Goal: Task Accomplishment & Management: Complete application form

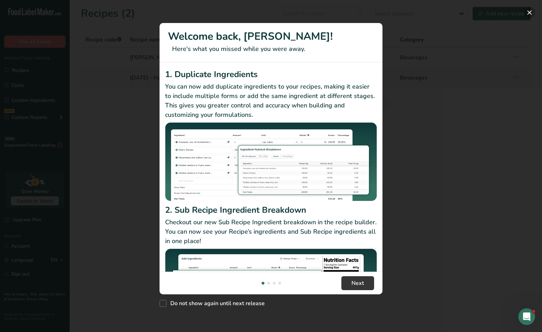
click at [531, 11] on button "New Features" at bounding box center [529, 12] width 11 height 11
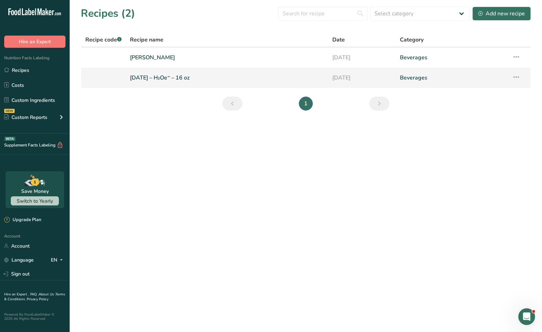
click at [149, 82] on link "[DATE] – H₂Oe⁻ – 16 oz" at bounding box center [227, 77] width 194 height 15
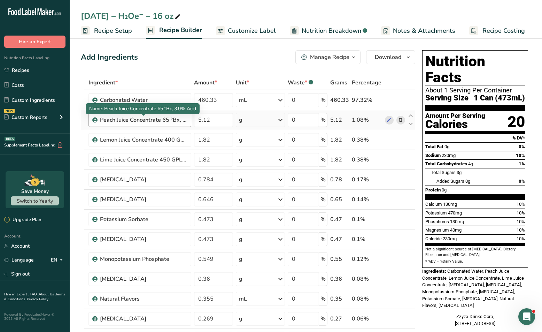
click at [151, 123] on div "Peach Juice Concentrate 65 °Bx, 3.0% Acid" at bounding box center [143, 120] width 87 height 8
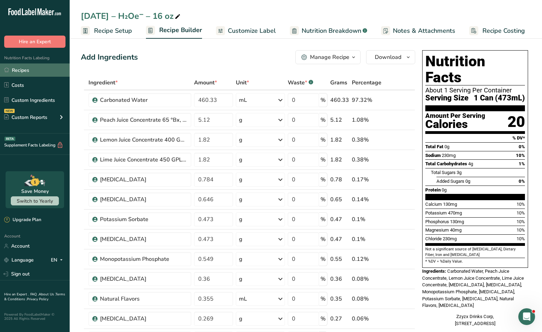
click at [34, 69] on link "Recipes" at bounding box center [35, 69] width 70 height 13
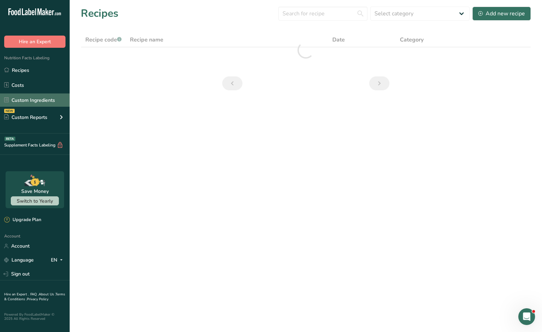
click at [30, 99] on link "Custom Ingredients" at bounding box center [35, 99] width 70 height 13
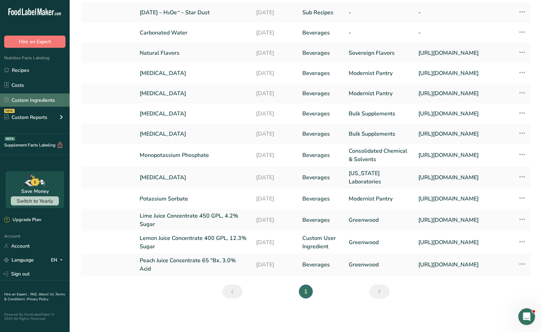
scroll to position [91, 0]
click at [525, 248] on icon at bounding box center [522, 241] width 8 height 13
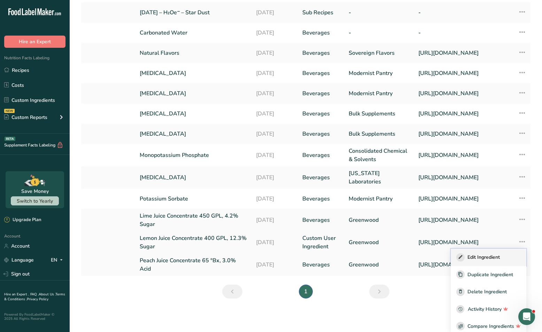
click at [502, 261] on div "Edit Ingredient" at bounding box center [488, 257] width 64 height 8
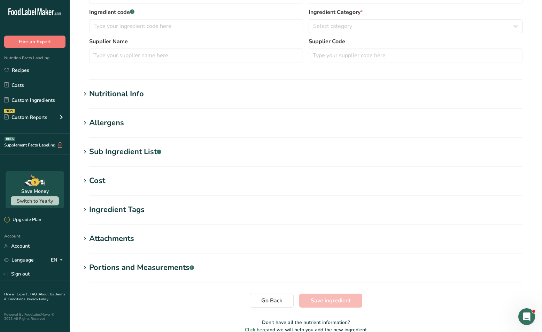
type input "Lemon Juice Concentrate 400 GPL, 12.3% Sugar"
type input "Lemon Juice Concentrate"
type input "Greenwood"
type input "[URL][DOMAIN_NAME]"
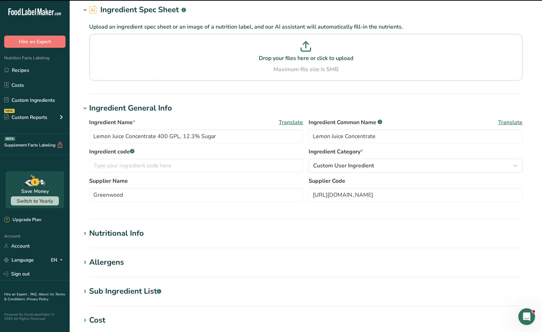
scroll to position [24, 0]
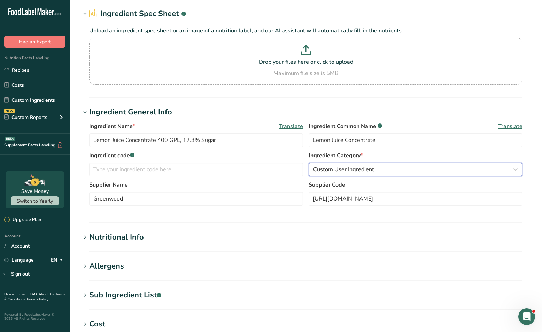
click at [341, 172] on span "Custom User Ingredient" at bounding box center [343, 169] width 61 height 8
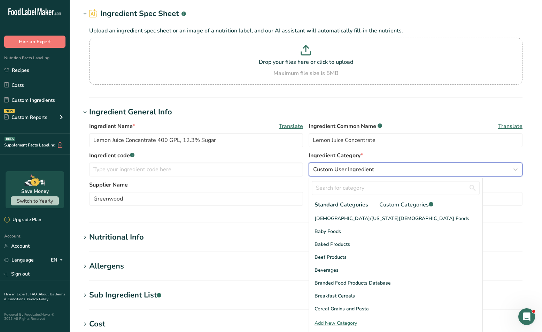
scroll to position [26, 0]
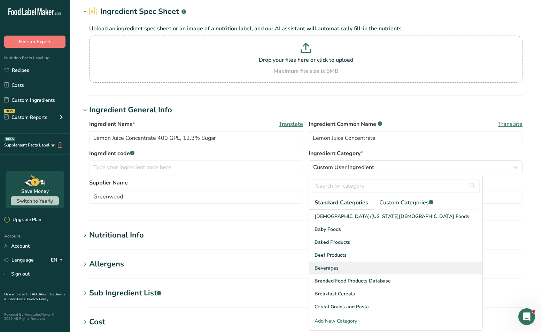
click at [326, 266] on span "Beverages" at bounding box center [327, 267] width 24 height 7
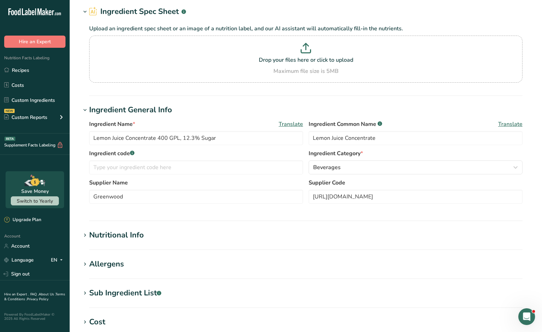
click at [241, 108] on h1 "Ingredient General Info" at bounding box center [306, 109] width 450 height 11
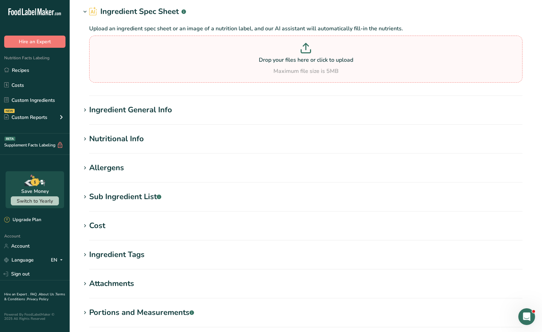
scroll to position [29, 0]
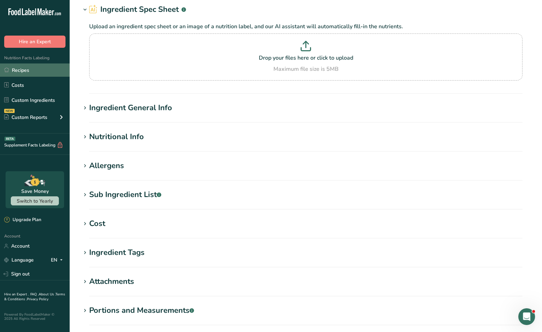
click at [53, 71] on link "Recipes" at bounding box center [35, 69] width 70 height 13
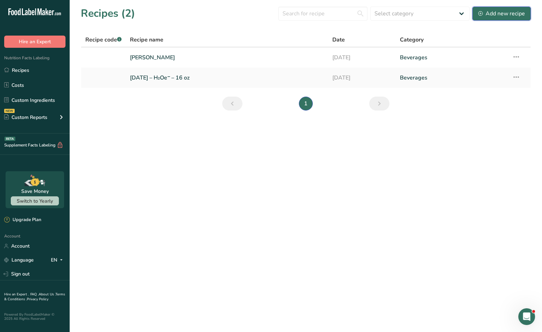
click at [480, 14] on icon at bounding box center [480, 13] width 5 height 5
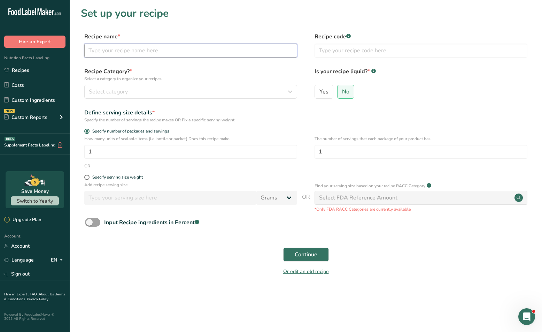
click at [192, 48] on input "text" at bounding box center [190, 51] width 213 height 14
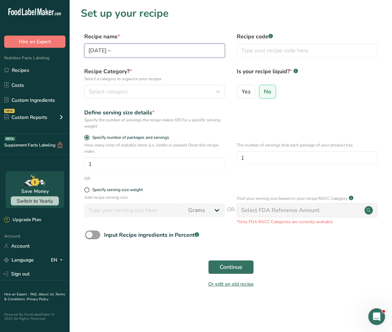
click at [147, 52] on input "[DATE] –" at bounding box center [154, 51] width 141 height 14
paste input "[URL][DOMAIN_NAME]"
paste input "H₂Oe"
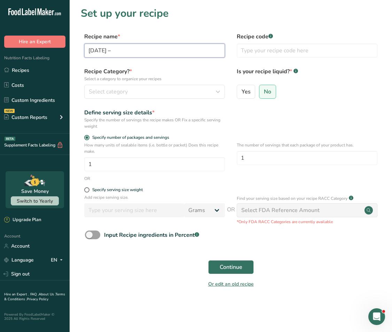
paste input "H₂Oe⁻ –"
type input "[DATE] – H₂Oe⁻ – 5 Gallons"
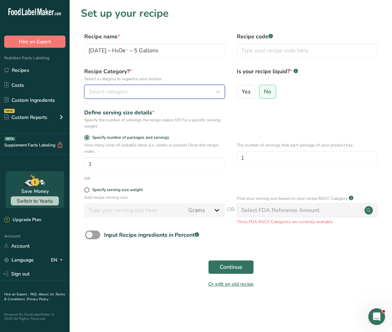
click at [180, 89] on div "Select category" at bounding box center [152, 91] width 127 height 8
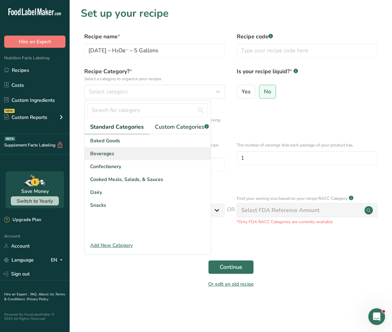
click at [132, 149] on div "Beverages" at bounding box center [148, 153] width 126 height 13
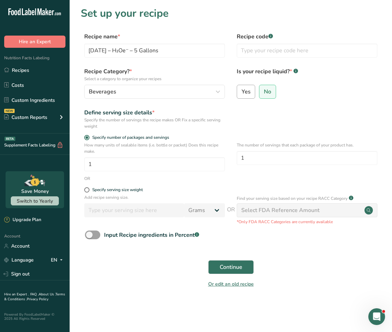
click at [240, 92] on input "Yes" at bounding box center [239, 91] width 5 height 5
radio input "true"
radio input "false"
select select "22"
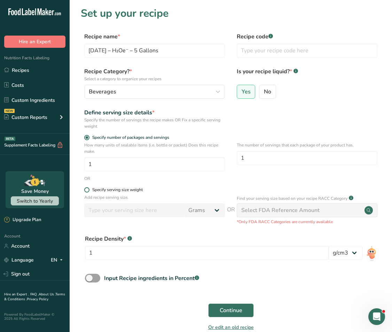
click at [86, 190] on span at bounding box center [86, 189] width 5 height 5
click at [86, 190] on input "Specify serving size weight" at bounding box center [86, 189] width 5 height 5
radio input "true"
radio input "false"
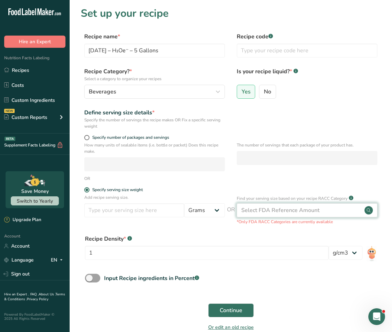
click at [279, 203] on div "Select FDA Reference Amount" at bounding box center [307, 210] width 141 height 14
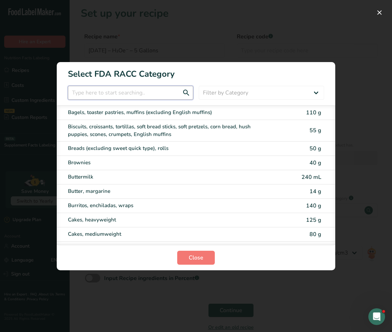
click at [145, 96] on input "RACC Category Selection Modal" at bounding box center [130, 93] width 125 height 14
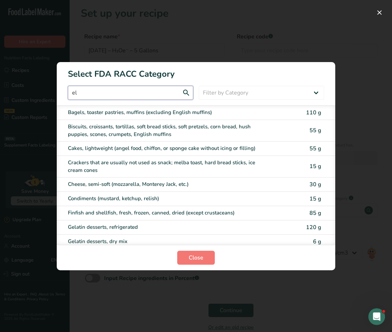
type input "e"
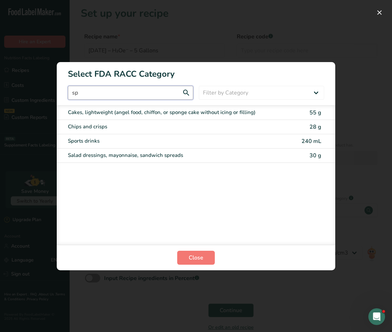
type input "s"
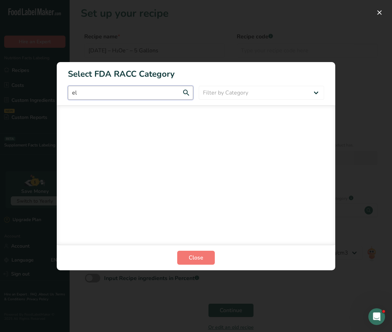
type input "e"
type input "w"
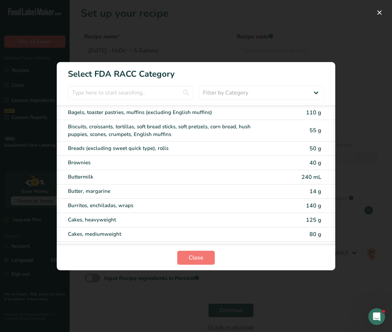
click at [363, 85] on div "RACC Category Selection Modal" at bounding box center [196, 166] width 392 height 332
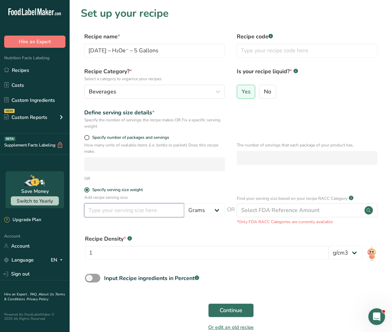
click at [138, 209] on input "number" at bounding box center [134, 210] width 100 height 14
type input "16"
click at [187, 209] on select "Grams kg mg mcg lb oz l mL fl oz tbsp tsp cup qt gallon" at bounding box center [204, 210] width 41 height 14
select select "18"
click at [184, 203] on select "Grams kg mg mcg lb oz l mL fl oz tbsp tsp cup qt gallon" at bounding box center [204, 210] width 41 height 14
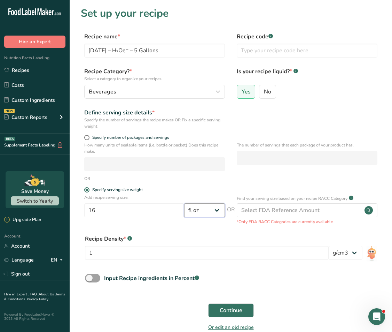
scroll to position [37, 0]
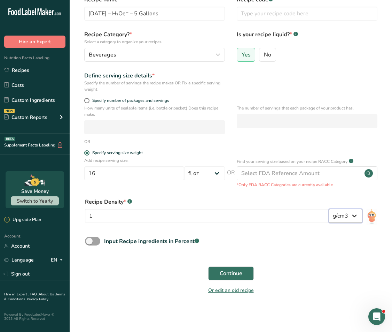
click at [333, 214] on select "lb/ft3 g/cm3" at bounding box center [346, 216] width 34 height 14
click at [329, 209] on select "lb/ft3 g/cm3" at bounding box center [346, 216] width 34 height 14
click at [98, 242] on span at bounding box center [92, 240] width 15 height 9
click at [90, 242] on input "Input Recipe ingredients in Percent .a-a{fill:#347362;}.b-a{fill:#fff;}" at bounding box center [87, 241] width 5 height 5
checkbox input "true"
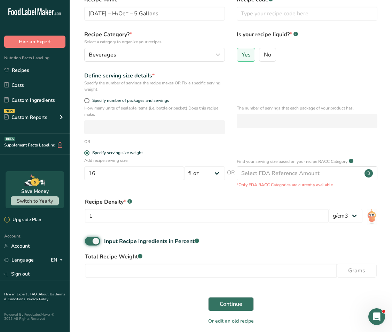
scroll to position [68, 0]
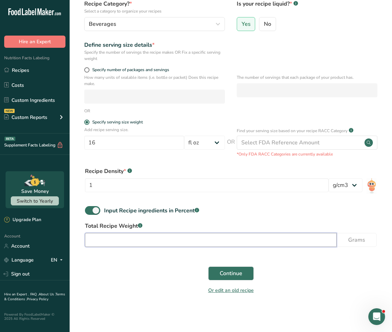
click at [191, 240] on input "number" at bounding box center [211, 240] width 252 height 14
click at [308, 241] on input "number" at bounding box center [211, 240] width 252 height 14
paste input "18927.1"
type input "18927.1"
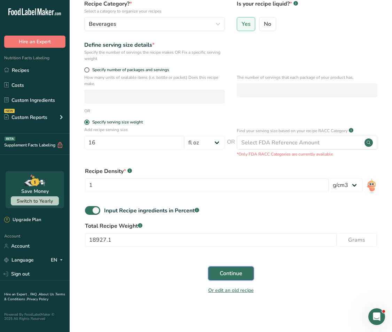
click at [241, 274] on span "Continue" at bounding box center [231, 273] width 23 height 8
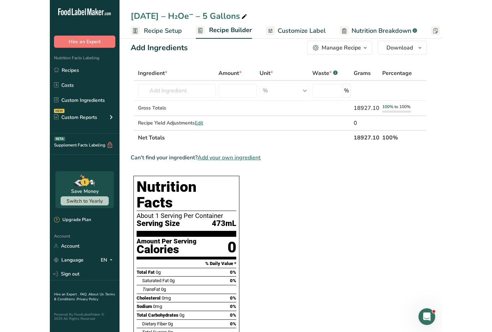
scroll to position [14, 0]
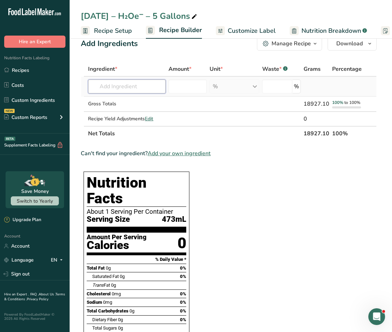
click at [137, 89] on input "text" at bounding box center [127, 86] width 78 height 14
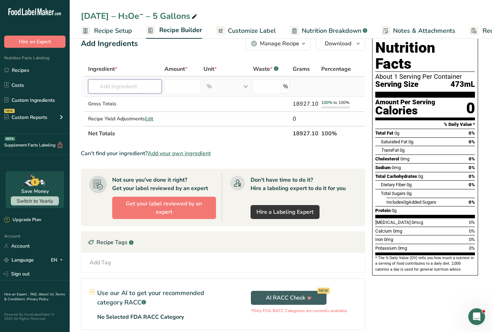
click at [108, 92] on input "text" at bounding box center [124, 86] width 73 height 14
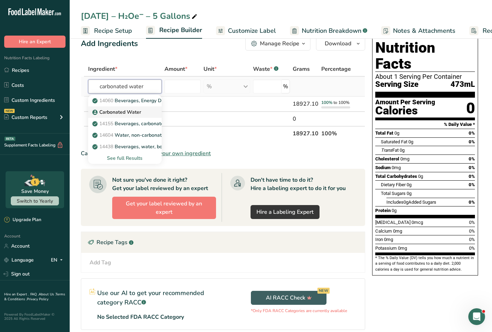
type input "carbonated water"
click at [108, 114] on p "Carbonated Water" at bounding box center [117, 111] width 47 height 7
type input "Carbonated Water"
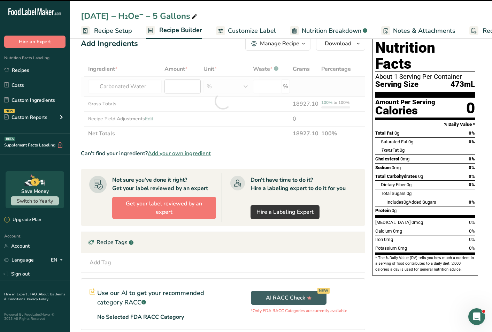
type input "0"
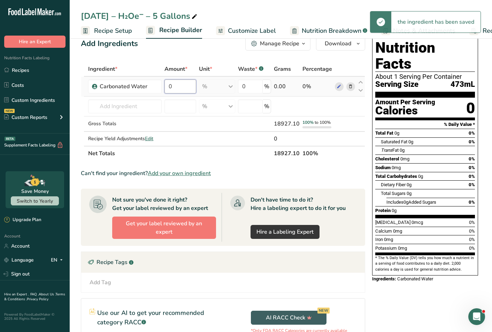
click at [176, 88] on input "0" at bounding box center [180, 86] width 32 height 14
drag, startPoint x: 176, startPoint y: 88, endPoint x: 160, endPoint y: 86, distance: 15.5
click at [160, 86] on tr "Carbonated Water 0 % Weight Units g kg mg See more Volume Units l Volume units …" at bounding box center [223, 87] width 284 height 20
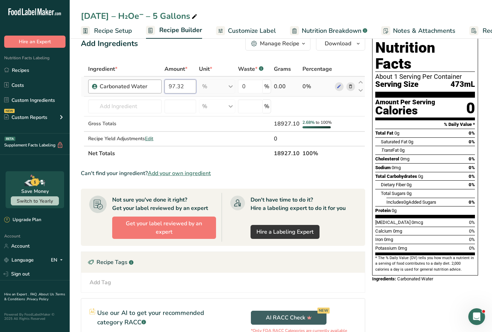
type input "97.32"
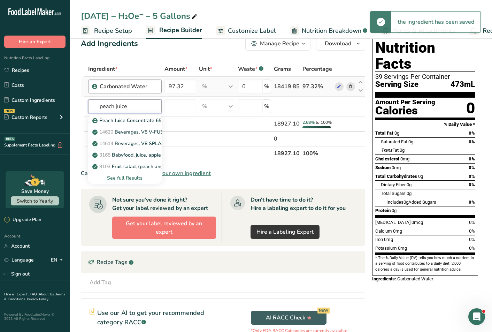
type input "peach juice"
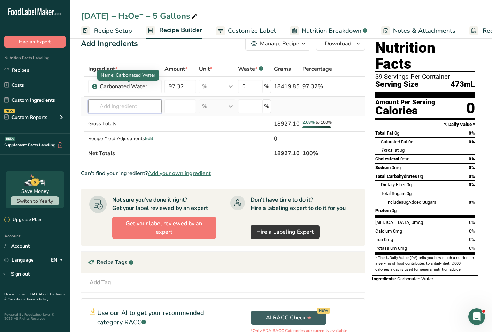
click at [129, 110] on input "text" at bounding box center [124, 106] width 73 height 14
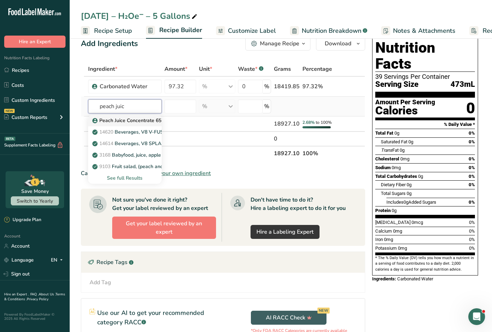
type input "peach juic"
click at [129, 118] on p "Peach Juice Concentrate 65 °Bx, 3.0% Acid" at bounding box center [144, 120] width 101 height 7
type input "Peach Juice Concentrate 65 °Bx, 3.0% Acid"
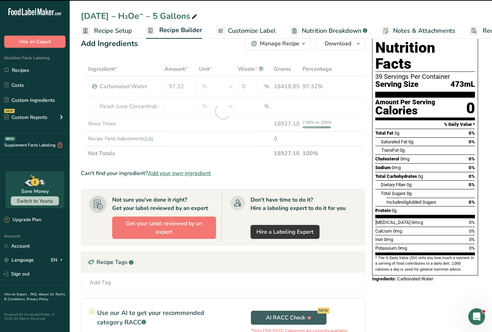
type input "0"
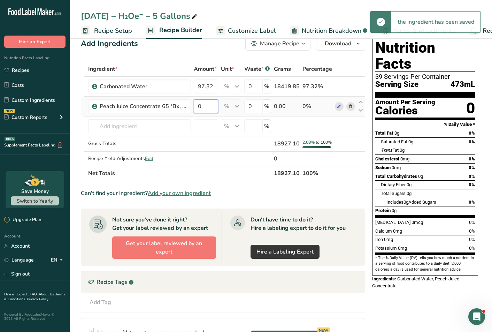
click at [196, 109] on input "0" at bounding box center [206, 106] width 24 height 14
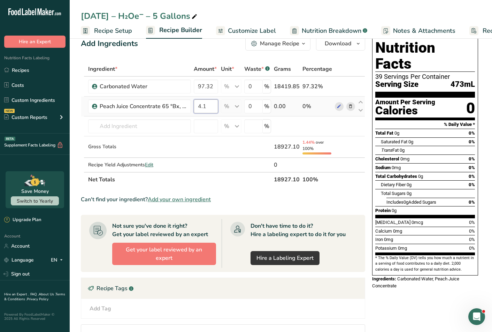
type input "4"
type input "5.12"
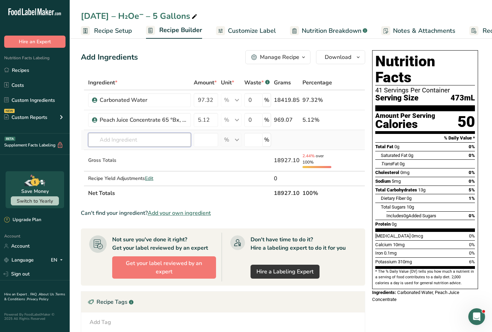
click at [147, 138] on input "text" at bounding box center [139, 140] width 103 height 14
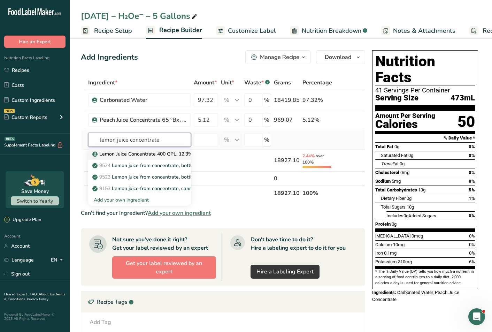
type input "lemon juice concentrate"
click at [150, 156] on p "Lemon Juice Concentrate 400 GPL, 12.3% Sugar" at bounding box center [151, 153] width 114 height 7
type input "Lemon Juice Concentrate 400 GPL, 12.3% Sugar"
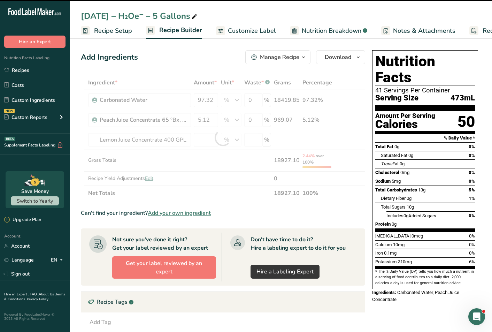
type input "0"
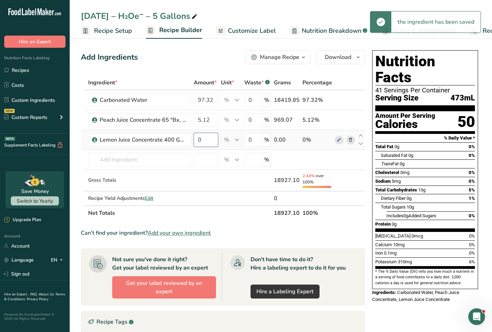
click at [199, 144] on input "0" at bounding box center [206, 140] width 24 height 14
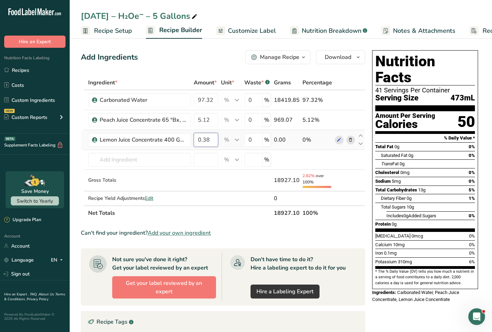
type input "0.38"
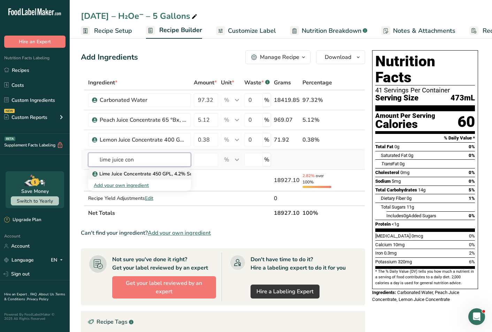
type input "lime juice con"
click at [168, 170] on p "Lime Juice Concentrate 450 GPL, 4.2% Sugar" at bounding box center [147, 173] width 106 height 7
type input "Lime Juice Concentrate 450 GPL, 4.2% Sugar"
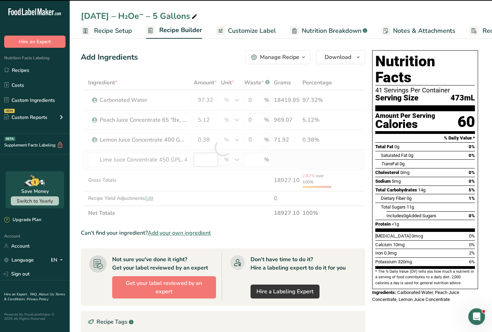
type input "0"
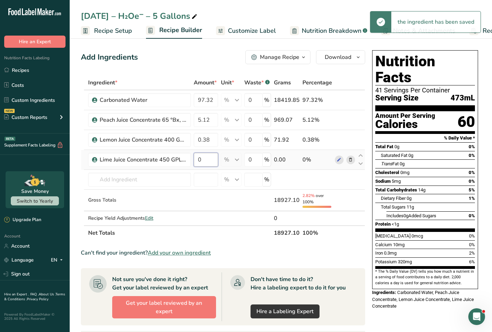
click at [204, 161] on input "0" at bounding box center [206, 160] width 24 height 14
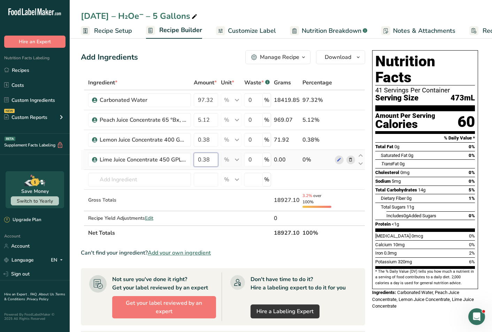
type input "0.38"
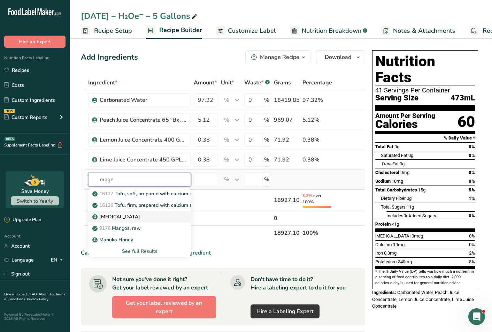
type input "magn"
click at [155, 218] on div "[MEDICAL_DATA]" at bounding box center [134, 216] width 80 height 7
type input "[MEDICAL_DATA]"
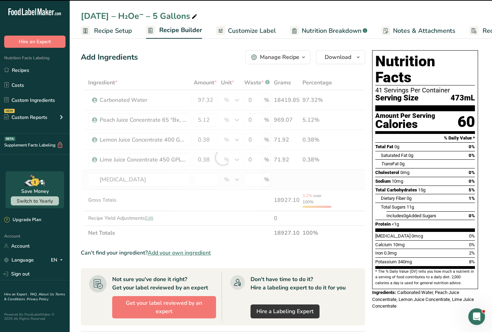
type input "0"
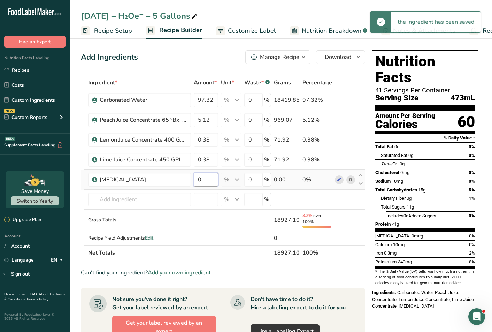
click at [204, 182] on input "0" at bounding box center [206, 179] width 24 height 14
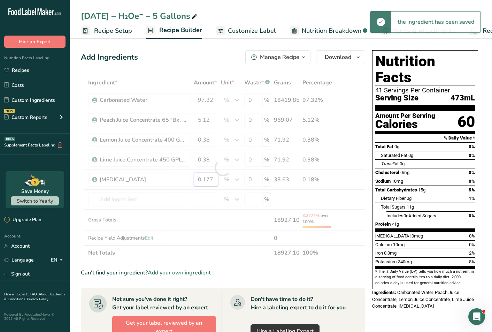
drag, startPoint x: 208, startPoint y: 181, endPoint x: 230, endPoint y: 181, distance: 21.2
click at [230, 181] on div "Ingredient * Amount * Unit * Waste * .a-a{fill:#347362;}.b-a{fill:#fff;} Grams …" at bounding box center [223, 167] width 284 height 185
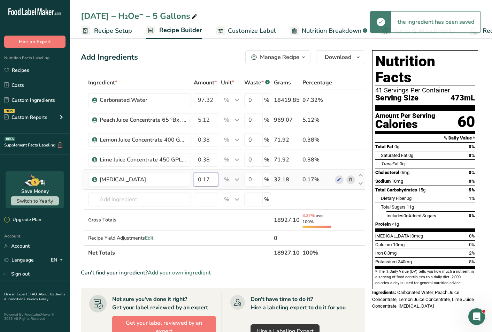
click at [213, 178] on div "Ingredient * Amount * Unit * Waste * .a-a{fill:#347362;}.b-a{fill:#fff;} Grams …" at bounding box center [223, 167] width 284 height 185
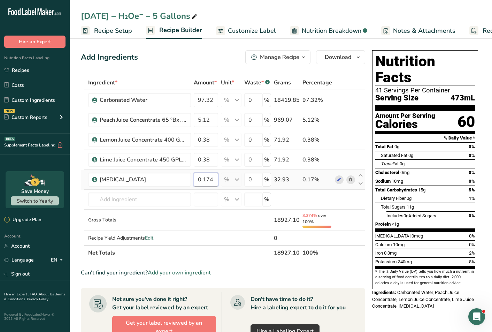
click at [214, 180] on input "0.174" at bounding box center [206, 179] width 24 height 14
type input "0.17"
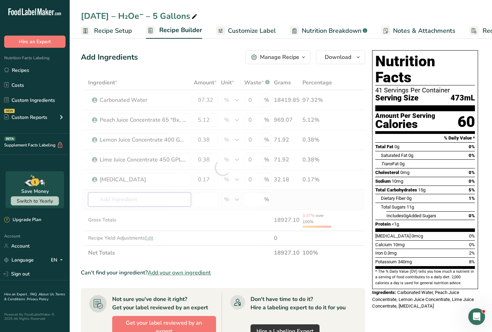
click at [125, 206] on div "Ingredient * Amount * Unit * Waste * .a-a{fill:#347362;}.b-a{fill:#fff;} Grams …" at bounding box center [223, 167] width 284 height 185
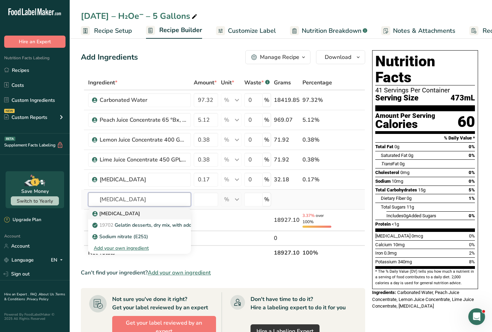
type input "[MEDICAL_DATA]"
click at [124, 213] on p "[MEDICAL_DATA]" at bounding box center [117, 213] width 46 height 7
type input "[MEDICAL_DATA]"
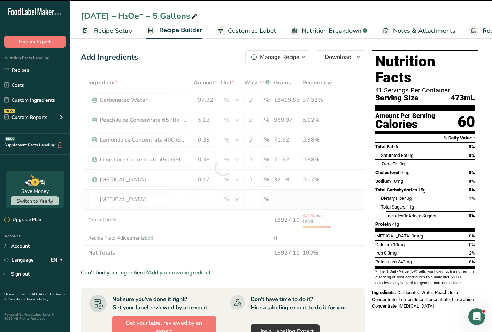
type input "0"
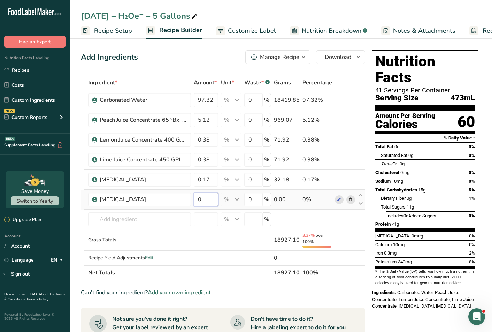
click at [201, 199] on input "0" at bounding box center [206, 199] width 24 height 14
type input "0.14"
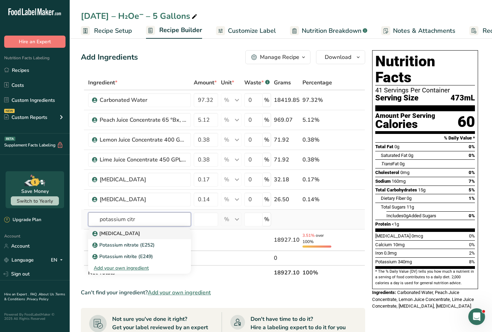
type input "potassium citr"
click at [152, 231] on div "[MEDICAL_DATA]" at bounding box center [134, 233] width 80 height 7
type input "[MEDICAL_DATA]"
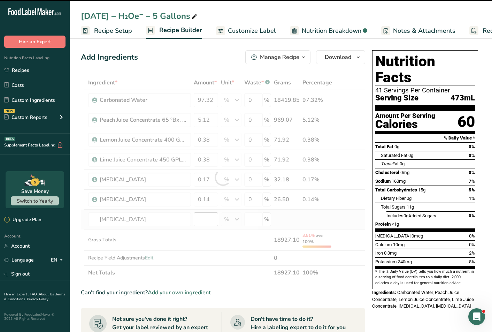
type input "0"
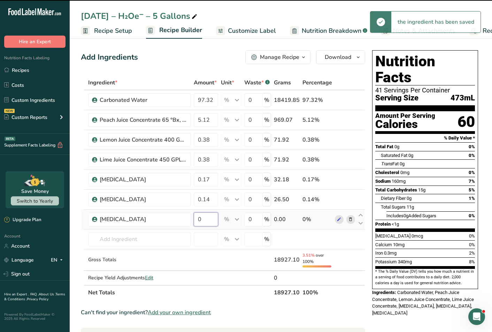
click at [203, 221] on input "0" at bounding box center [206, 219] width 24 height 14
type input "0.14"
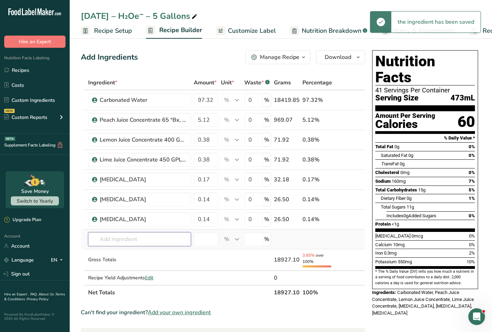
click at [148, 245] on input "text" at bounding box center [139, 239] width 103 height 14
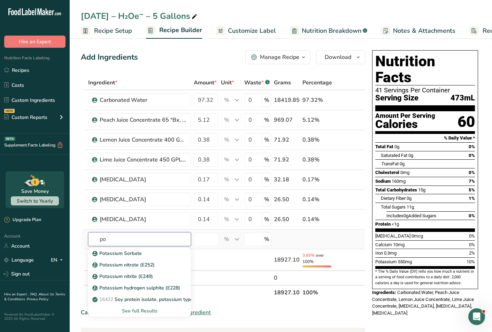
type input "p"
type input "potassium s"
click at [144, 256] on div "Potassium Sorbate" at bounding box center [134, 252] width 80 height 7
type input "Potassium Sorbate"
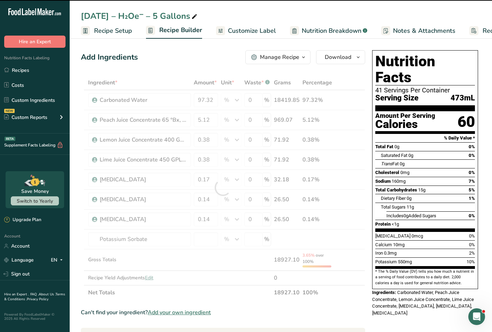
type input "0"
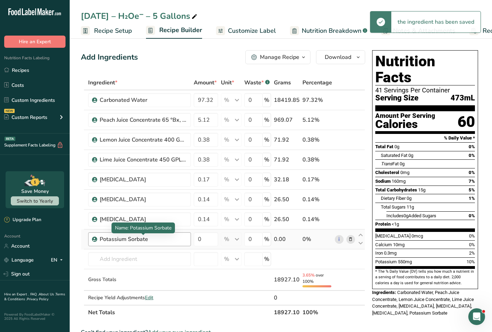
click at [147, 242] on div "Potassium Sorbate" at bounding box center [143, 239] width 87 height 8
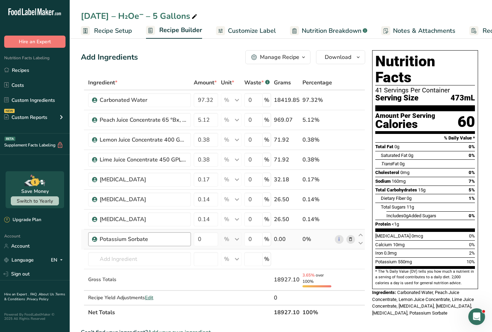
click at [147, 242] on div "Potassium Sorbate" at bounding box center [143, 239] width 87 height 8
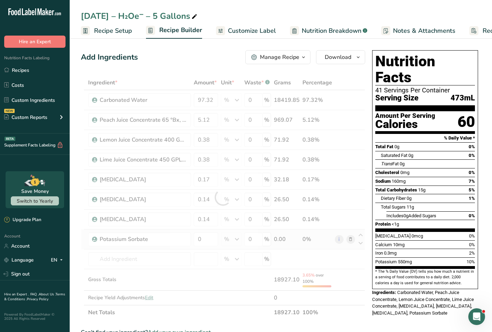
click at [350, 238] on div "Ingredient * Amount * Unit * Waste * .a-a{fill:#347362;}.b-a{fill:#fff;} Grams …" at bounding box center [223, 197] width 284 height 244
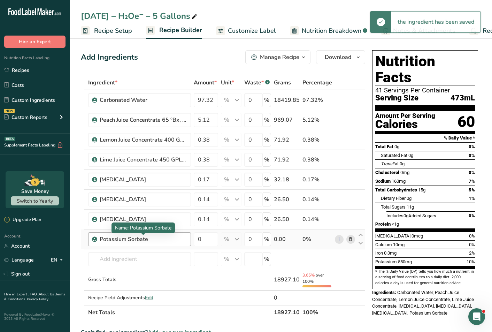
click at [185, 237] on div "Potassium Sorbate" at bounding box center [143, 239] width 87 height 8
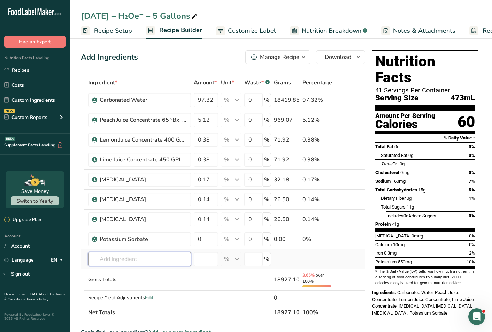
click at [178, 257] on input "text" at bounding box center [139, 259] width 103 height 14
click at [171, 243] on div "Potassium Sorbate" at bounding box center [139, 239] width 103 height 14
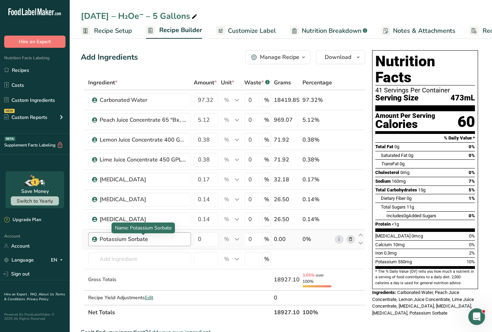
click at [169, 240] on div "Potassium Sorbate" at bounding box center [143, 239] width 87 height 8
click at [178, 240] on div "Potassium Sorbate" at bounding box center [143, 239] width 87 height 8
click at [352, 237] on icon at bounding box center [350, 238] width 5 height 7
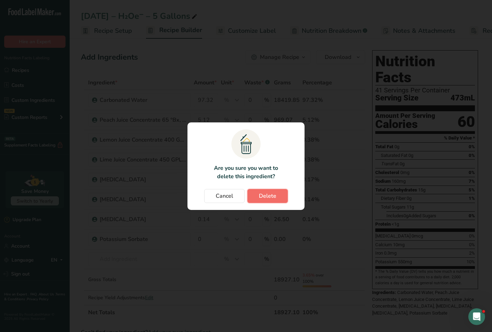
click at [271, 193] on span "Delete" at bounding box center [267, 196] width 17 height 8
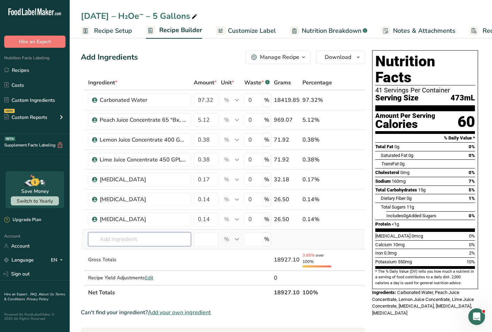
click at [110, 234] on input "text" at bounding box center [139, 239] width 103 height 14
type input "potassium sor"
click at [113, 257] on p "Potassium Sorbate" at bounding box center [118, 252] width 48 height 7
type input "Potassium Sorbate"
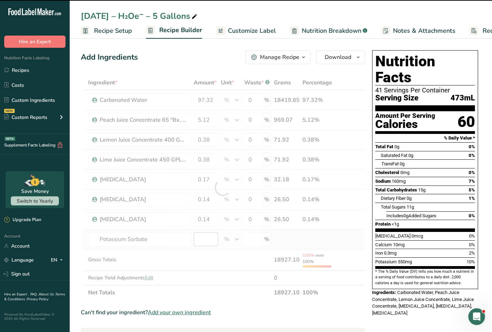
type input "0"
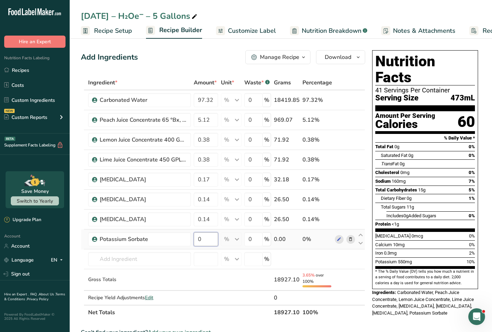
click at [203, 243] on input "0" at bounding box center [206, 239] width 24 height 14
type input "0.10"
click at [156, 267] on div "Ingredient * Amount * Unit * Waste * .a-a{fill:#347362;}.b-a{fill:#fff;} Grams …" at bounding box center [223, 197] width 284 height 244
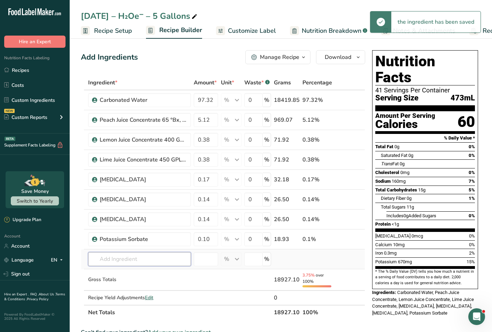
click at [156, 259] on input "text" at bounding box center [139, 259] width 103 height 14
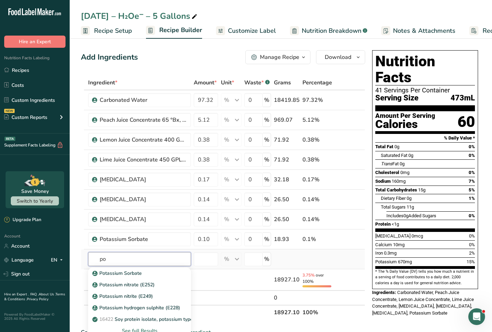
type input "p"
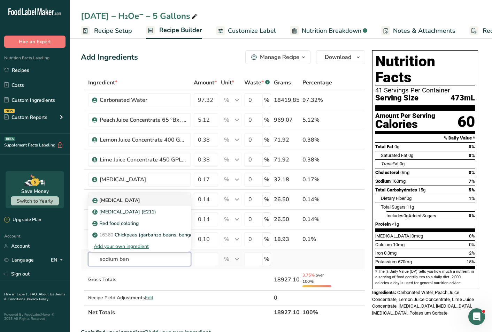
type input "sodium ben"
click at [144, 200] on div "[MEDICAL_DATA]" at bounding box center [134, 199] width 80 height 7
type input "[MEDICAL_DATA]"
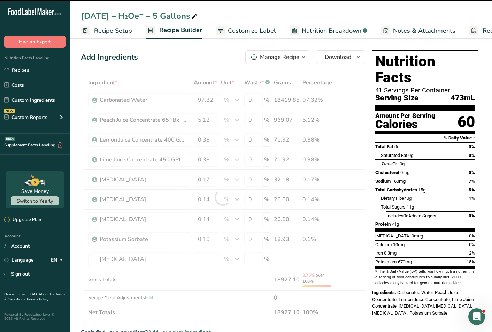
type input "0"
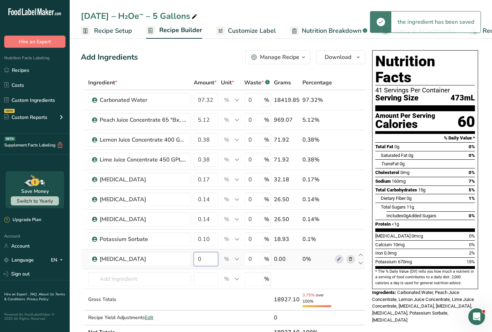
click at [202, 259] on input "0" at bounding box center [206, 259] width 24 height 14
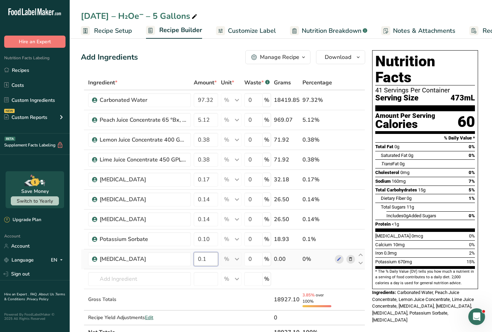
type input "0.1"
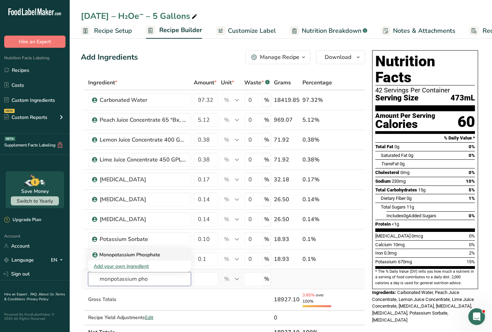
type input "monpotassium pho"
click at [161, 257] on div "Monopotassium Phosphate" at bounding box center [134, 254] width 80 height 7
type input "Monopotassium Phosphate"
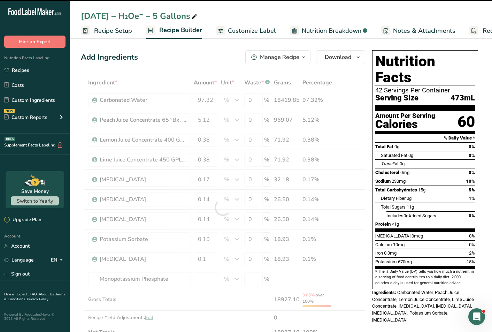
type input "0"
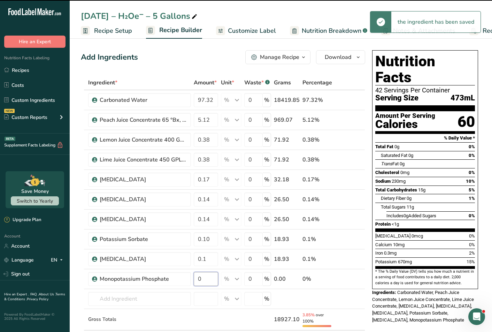
click at [201, 280] on input "0" at bounding box center [206, 279] width 24 height 14
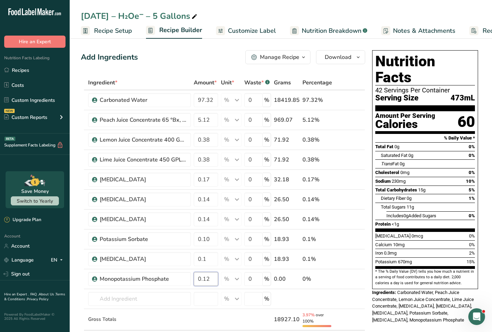
type input "0.12"
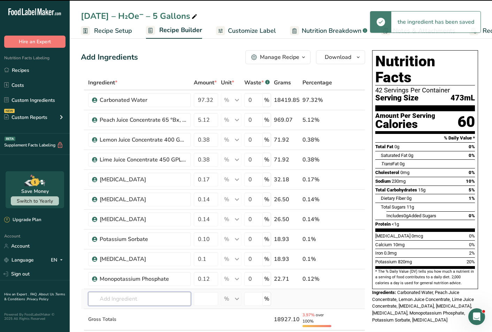
click at [171, 294] on input "text" at bounding box center [139, 299] width 103 height 14
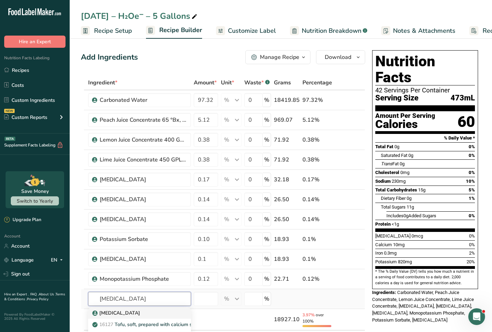
type input "[MEDICAL_DATA]"
click at [160, 309] on div "[MEDICAL_DATA]" at bounding box center [134, 312] width 80 height 7
type input "[MEDICAL_DATA]"
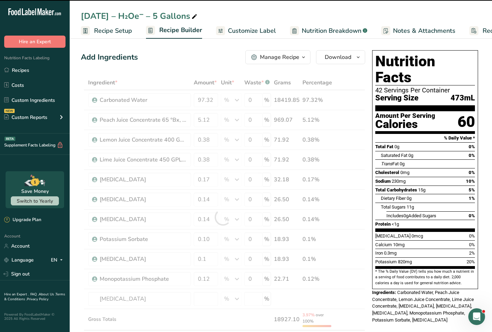
type input "0"
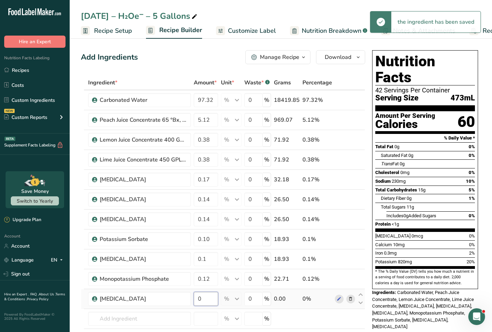
click at [207, 297] on input "0" at bounding box center [206, 299] width 24 height 14
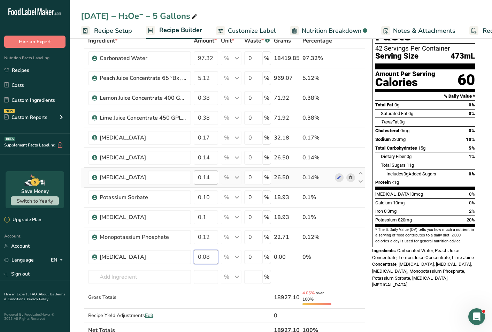
scroll to position [44, 0]
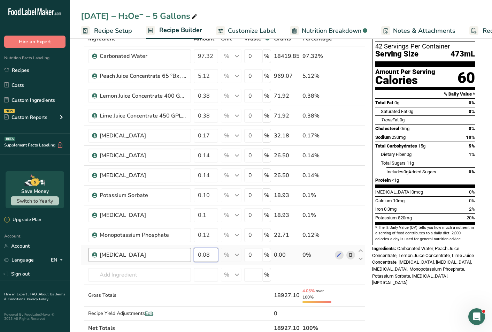
type input "0.08"
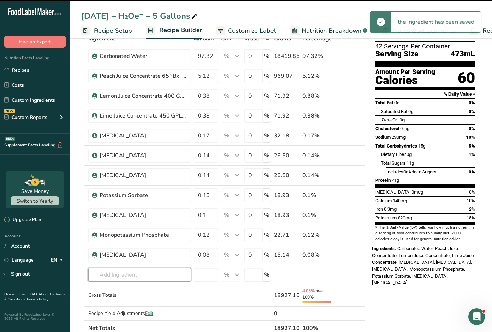
click at [112, 276] on div "Ingredient * Amount * Unit * Waste * .a-a{fill:#347362;}.b-a{fill:#fff;} Grams …" at bounding box center [223, 183] width 284 height 304
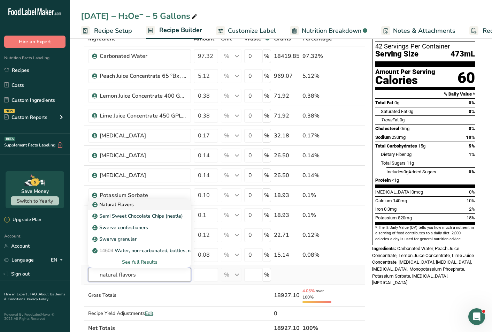
type input "natural flavors"
click at [123, 202] on p "Natural Flavors" at bounding box center [114, 204] width 40 height 7
type input "Natural Flavors"
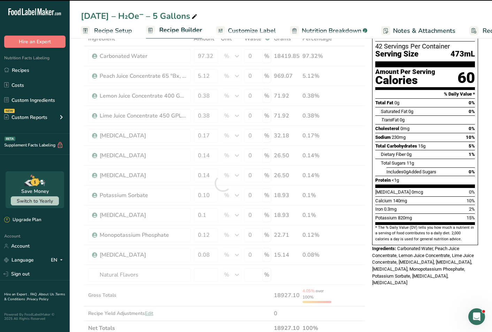
type input "0"
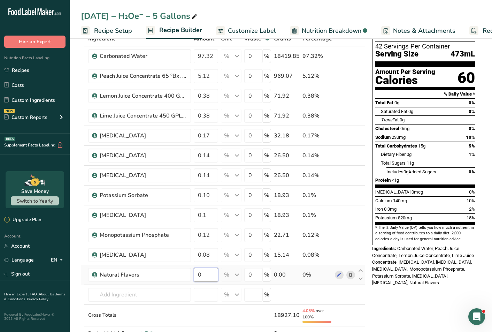
click at [204, 272] on input "0" at bounding box center [206, 274] width 24 height 14
type input "0.08"
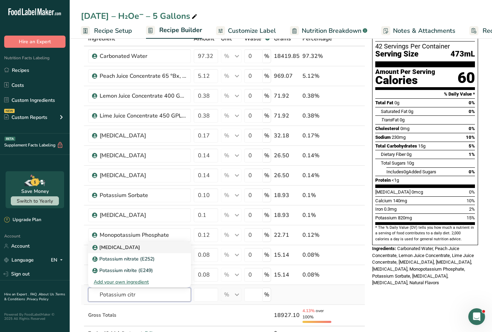
type input "Potassium citr"
click at [153, 250] on div "[MEDICAL_DATA]" at bounding box center [134, 246] width 80 height 7
type input "[MEDICAL_DATA]"
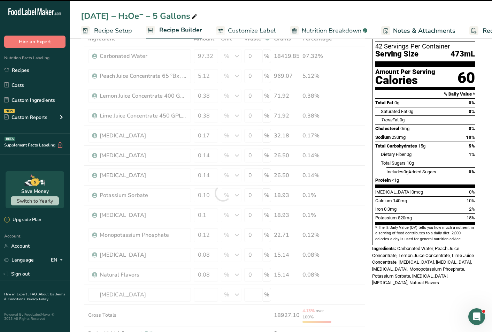
type input "0"
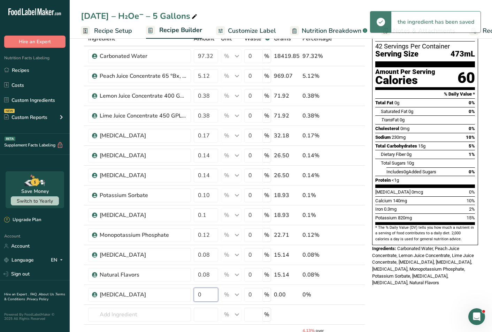
click at [214, 293] on input "0" at bounding box center [206, 294] width 24 height 14
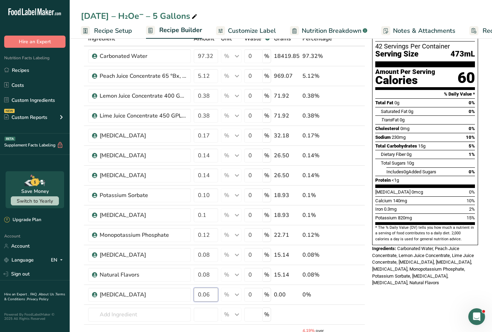
type input "0.06"
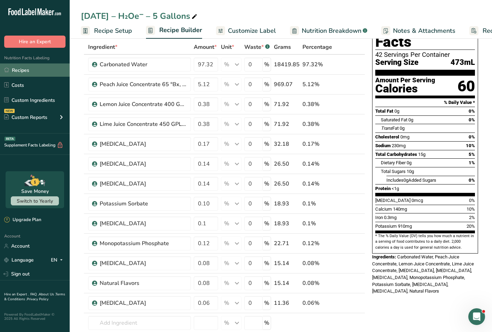
scroll to position [37, 0]
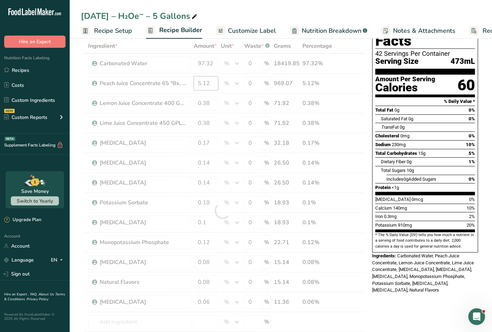
drag, startPoint x: 215, startPoint y: 83, endPoint x: 175, endPoint y: 84, distance: 39.7
click at [175, 84] on div "Ingredient * Amount * Unit * Waste * .a-a{fill:#347362;}.b-a{fill:#fff;} Grams …" at bounding box center [223, 210] width 284 height 343
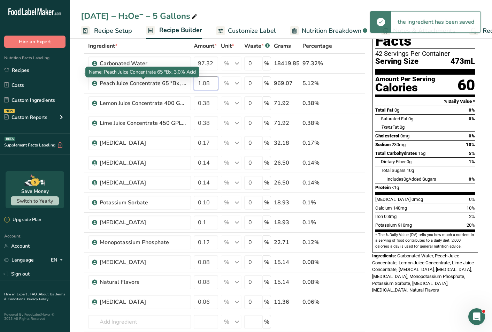
type input "1.08"
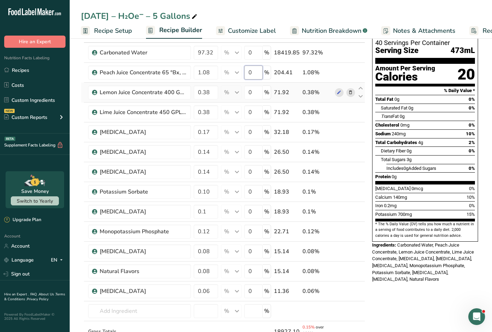
scroll to position [48, 0]
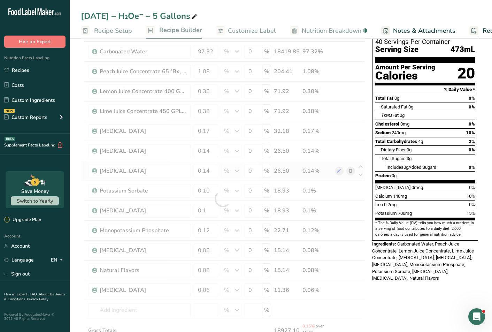
click at [353, 171] on div "Ingredient * Amount * Unit * Waste * .a-a{fill:#347362;}.b-a{fill:#fff;} Grams …" at bounding box center [223, 198] width 284 height 343
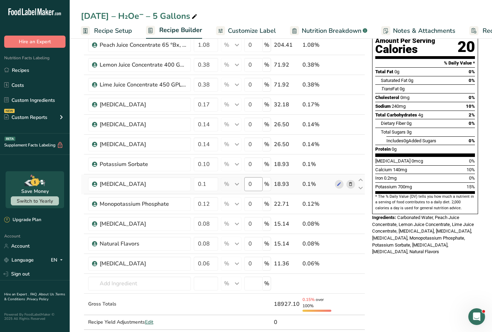
scroll to position [75, 0]
click at [85, 165] on td at bounding box center [85, 164] width 3 height 20
click at [362, 161] on icon at bounding box center [360, 159] width 8 height 5
type input "0.1"
click at [362, 179] on icon at bounding box center [360, 179] width 8 height 5
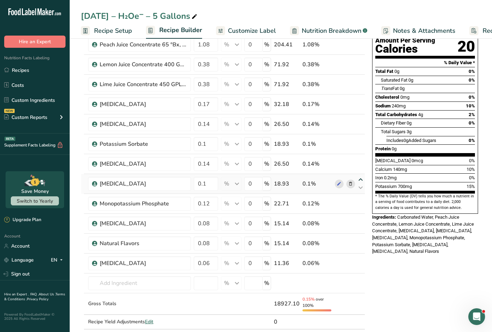
type input "0.1"
click at [350, 185] on icon at bounding box center [350, 183] width 5 height 7
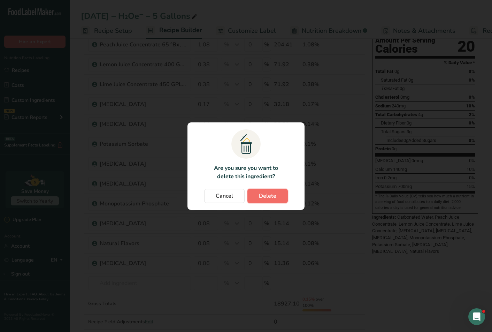
click at [270, 198] on span "Delete" at bounding box center [267, 196] width 17 height 8
type input "0.12"
type input "0.08"
type input "0.06"
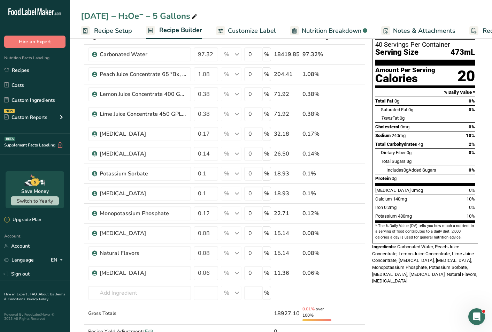
scroll to position [0, 0]
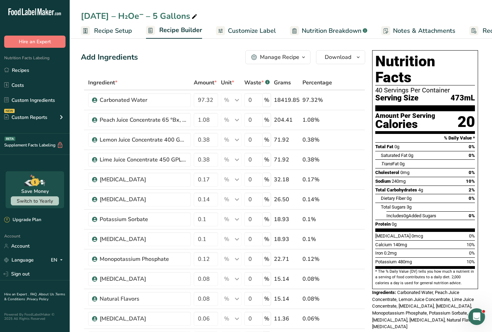
click at [293, 26] on div at bounding box center [294, 30] width 9 height 9
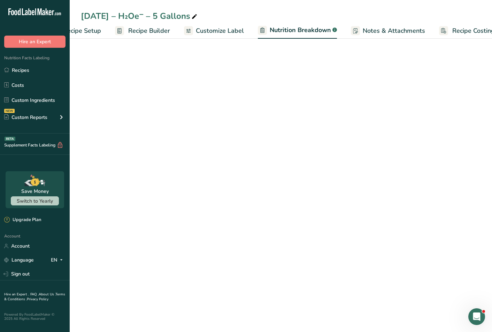
select select "Calories"
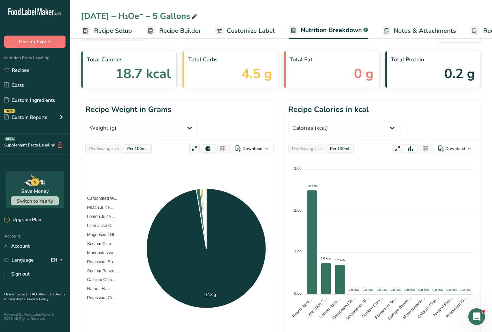
click at [106, 31] on span "Recipe Setup" at bounding box center [113, 30] width 38 height 9
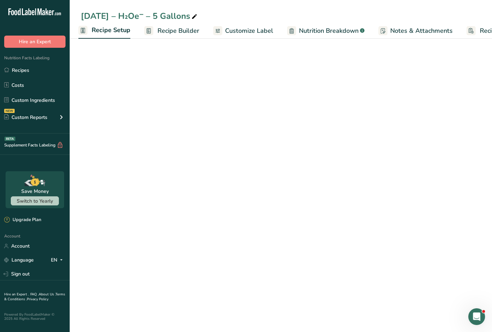
select select "18"
select select "22"
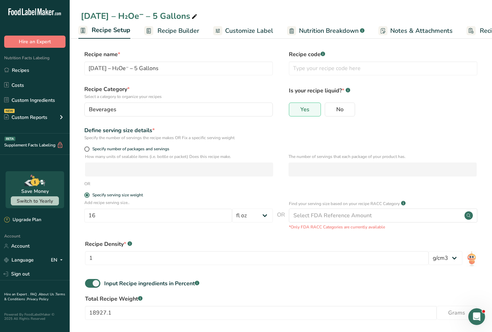
click at [154, 35] on link "Recipe Builder" at bounding box center [171, 31] width 55 height 16
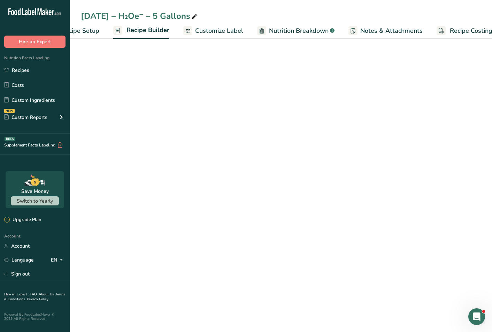
scroll to position [0, 44]
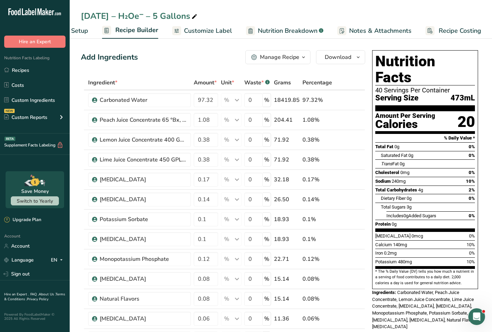
click at [300, 32] on span "Nutrition Breakdown" at bounding box center [288, 30] width 60 height 9
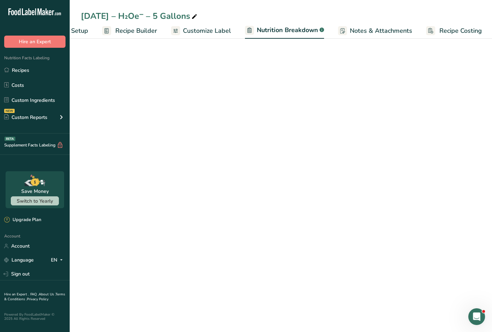
scroll to position [0, 45]
select select "Calories"
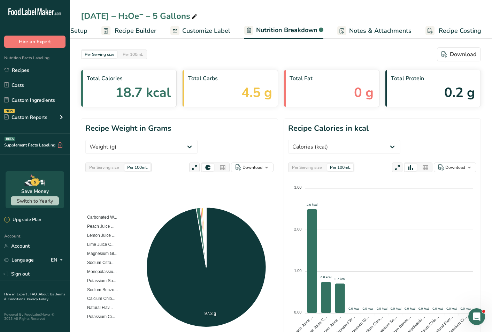
click at [114, 163] on div "Per Serving size" at bounding box center [103, 167] width 35 height 8
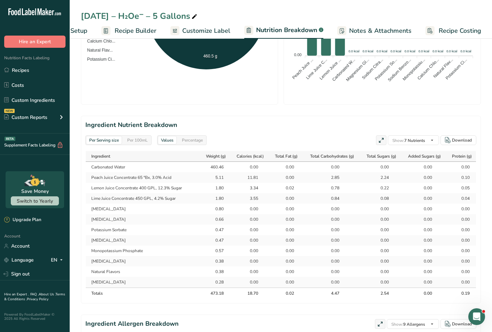
scroll to position [0, 0]
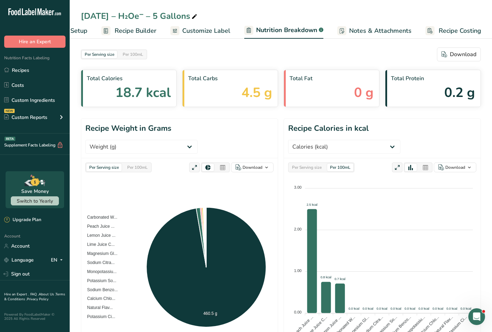
click at [146, 30] on span "Recipe Builder" at bounding box center [136, 30] width 42 height 9
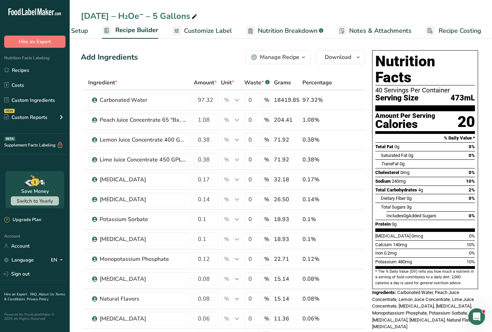
click at [294, 60] on div "Manage Recipe" at bounding box center [279, 57] width 39 height 8
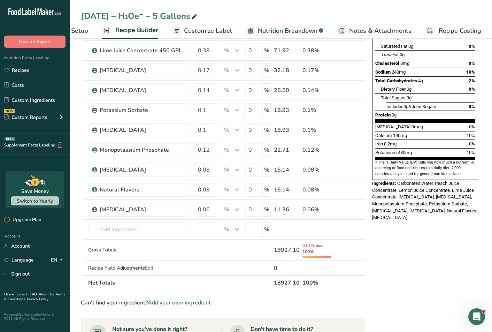
scroll to position [0, 0]
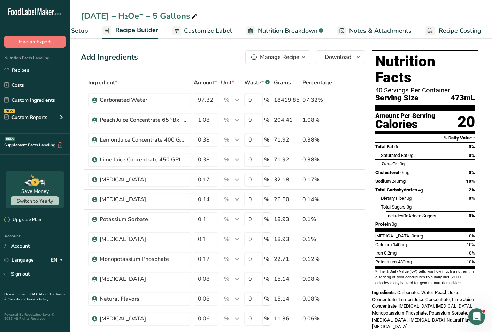
click at [225, 22] on div "[DATE] – H₂Oe⁻ – 5 Gallons" at bounding box center [281, 16] width 422 height 13
click at [214, 32] on span "Customize Label" at bounding box center [208, 30] width 48 height 9
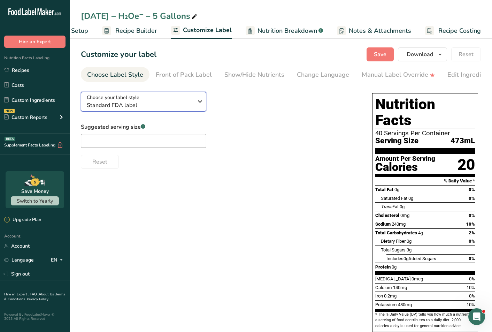
click at [185, 98] on div "Choose your label style Standard FDA label" at bounding box center [140, 102] width 106 height 16
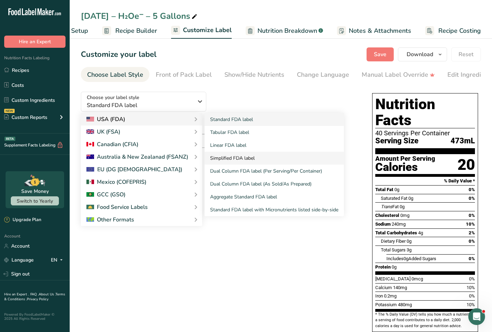
click at [240, 156] on link "Simplified FDA label" at bounding box center [273, 158] width 139 height 13
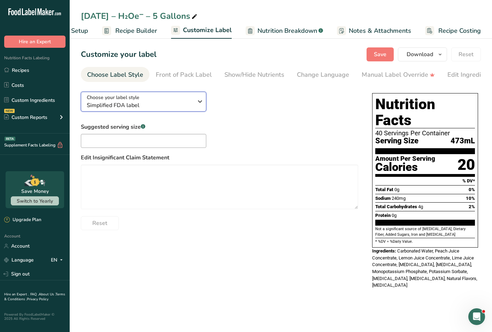
click at [164, 104] on span "Simplified FDA label" at bounding box center [140, 105] width 106 height 8
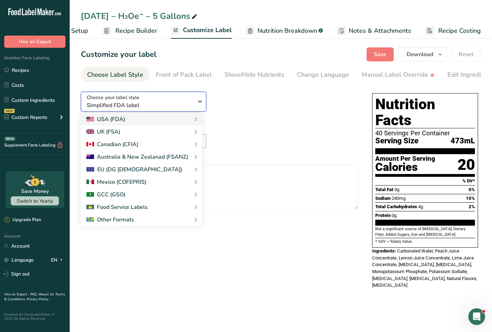
click at [164, 104] on span "Simplified FDA label" at bounding box center [140, 105] width 106 height 8
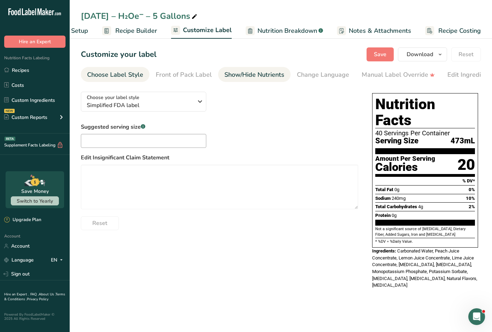
click at [234, 80] on link "Show/Hide Nutrients" at bounding box center [254, 75] width 60 height 16
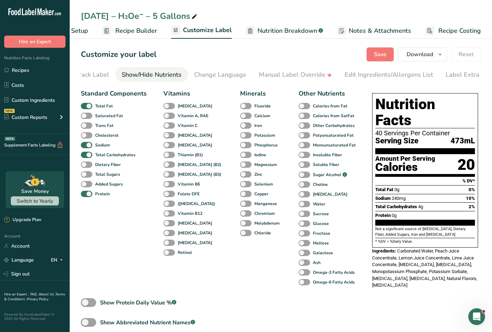
scroll to position [0, 115]
click at [86, 175] on span at bounding box center [86, 174] width 11 height 7
click at [85, 175] on input "Total Sugars" at bounding box center [83, 174] width 5 height 5
checkbox input "true"
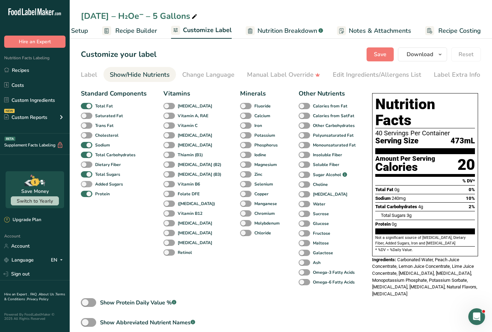
click at [87, 186] on span at bounding box center [86, 184] width 11 height 7
click at [85, 186] on input "Added Sugars" at bounding box center [83, 183] width 5 height 5
checkbox input "true"
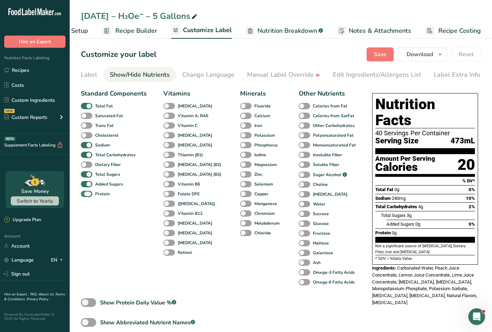
click at [88, 194] on span at bounding box center [86, 194] width 11 height 7
click at [85, 194] on input "Protein" at bounding box center [83, 193] width 5 height 5
checkbox input "false"
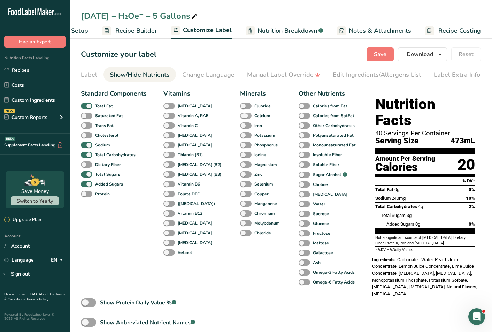
click at [240, 118] on span at bounding box center [245, 115] width 11 height 7
click at [240, 118] on input "Calcium" at bounding box center [242, 115] width 5 height 5
checkbox input "true"
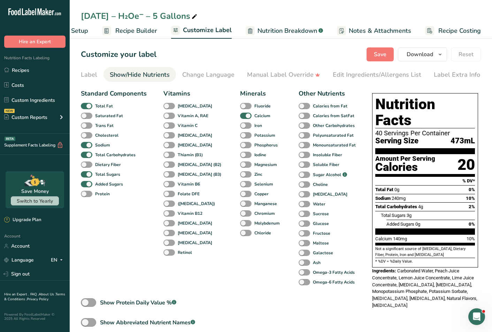
click at [240, 140] on div "Potassium" at bounding box center [245, 135] width 10 height 10
click at [240, 138] on span at bounding box center [245, 135] width 11 height 7
click at [240, 137] on input "Potassium" at bounding box center [242, 135] width 5 height 5
checkbox input "true"
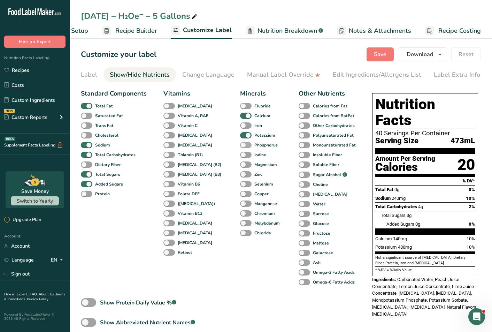
click at [240, 145] on span at bounding box center [245, 145] width 11 height 7
click at [240, 145] on input "Phosphorus" at bounding box center [242, 144] width 5 height 5
checkbox input "true"
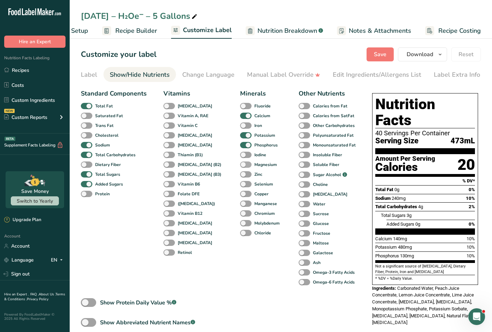
click at [240, 164] on span at bounding box center [245, 164] width 11 height 7
click at [240, 164] on input "Magnesium" at bounding box center [242, 164] width 5 height 5
checkbox input "true"
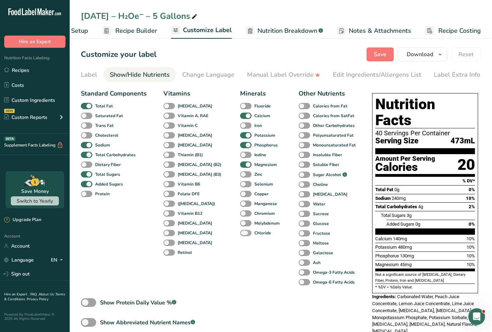
click at [240, 235] on span at bounding box center [245, 233] width 11 height 7
click at [240, 235] on input "Chloride" at bounding box center [242, 232] width 5 height 5
checkbox input "true"
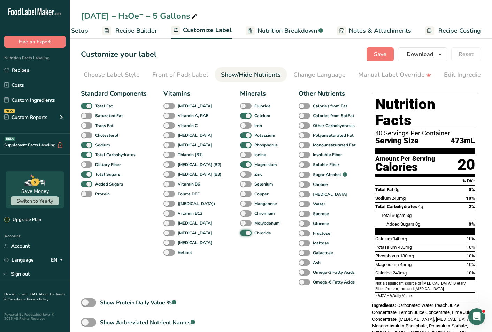
scroll to position [0, 0]
click at [141, 76] on div "Choose Label Style" at bounding box center [115, 74] width 56 height 9
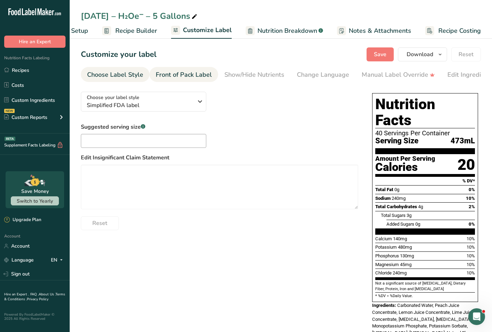
click at [165, 73] on div "Front of Pack Label" at bounding box center [184, 74] width 56 height 9
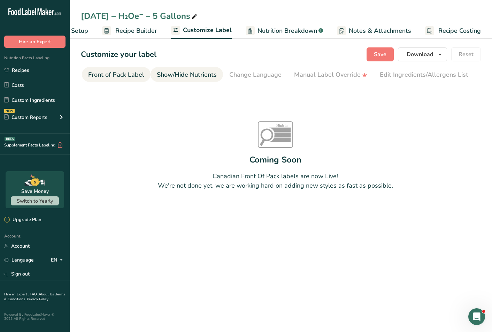
click at [171, 73] on div "Show/Hide Nutrients" at bounding box center [187, 74] width 60 height 9
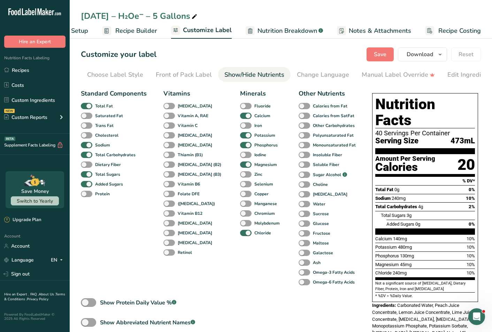
click at [249, 30] on icon at bounding box center [250, 30] width 4 height 9
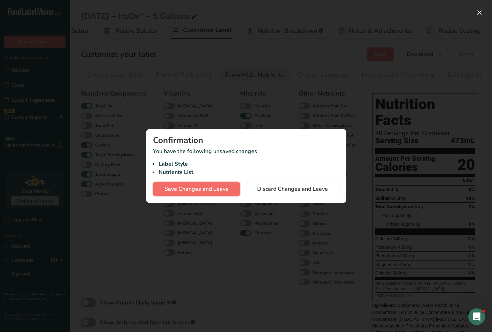
click at [200, 185] on span "Save Changes and Leave" at bounding box center [196, 189] width 64 height 8
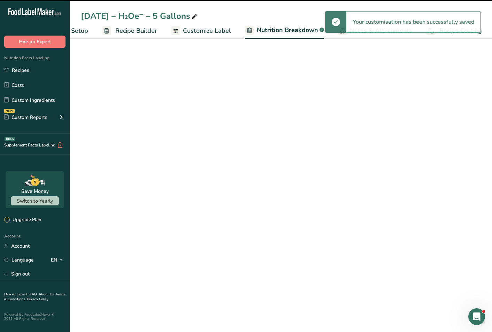
select select "Calories"
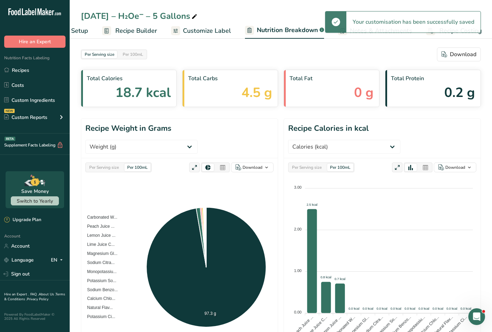
click at [193, 33] on span "Customize Label" at bounding box center [207, 30] width 48 height 9
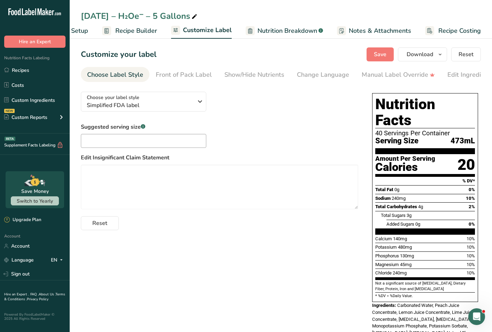
click at [253, 32] on div at bounding box center [250, 30] width 9 height 9
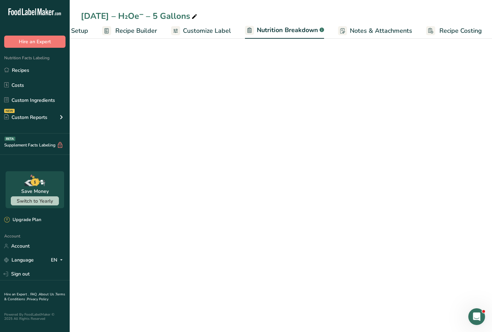
scroll to position [0, 45]
select select "Calories"
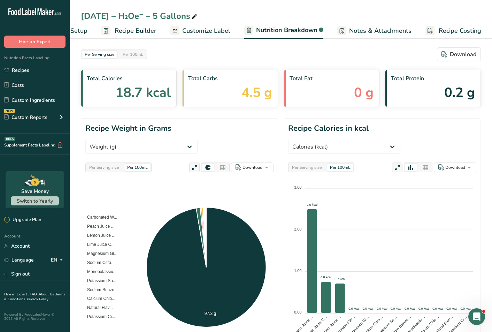
click at [449, 32] on span "Recipe Costing" at bounding box center [460, 30] width 42 height 9
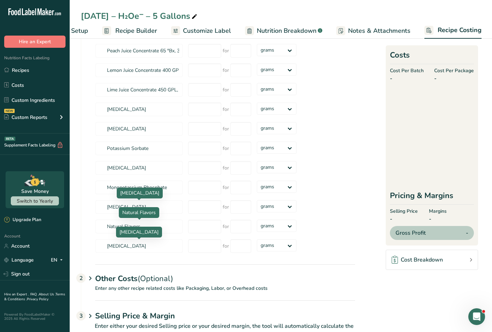
scroll to position [108, 0]
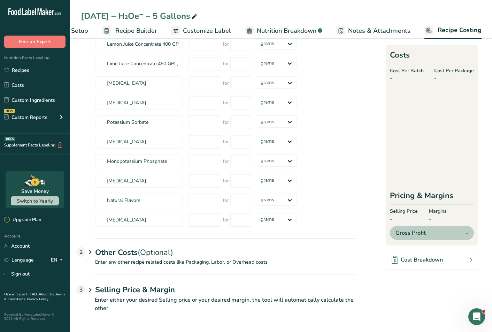
click at [130, 247] on div "Other Costs (Optional) 2" at bounding box center [225, 248] width 260 height 20
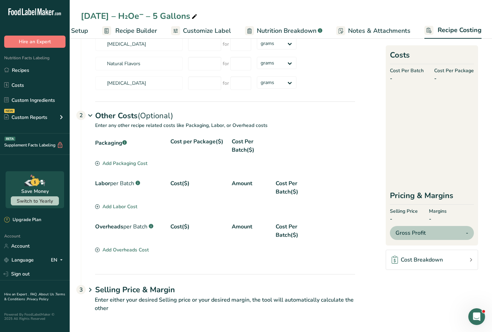
scroll to position [244, 0]
click at [113, 166] on div "Add Packaging Cost" at bounding box center [121, 163] width 52 height 7
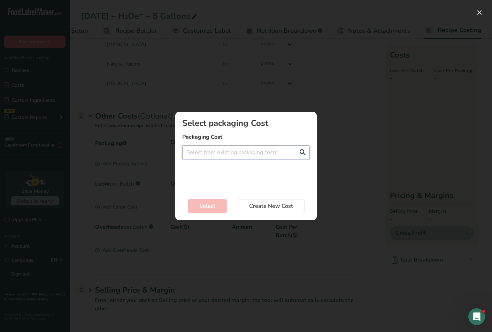
click at [199, 156] on input "Add New Recipe Cost Modal" at bounding box center [245, 152] width 127 height 14
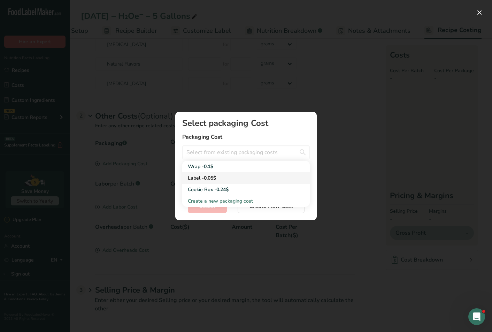
click at [198, 173] on link "Label - 0.05$" at bounding box center [245, 177] width 127 height 11
type input "Label - 0.05$"
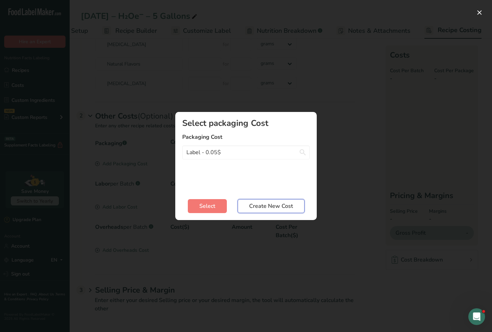
click at [276, 204] on span "Create New Cost" at bounding box center [271, 206] width 44 height 8
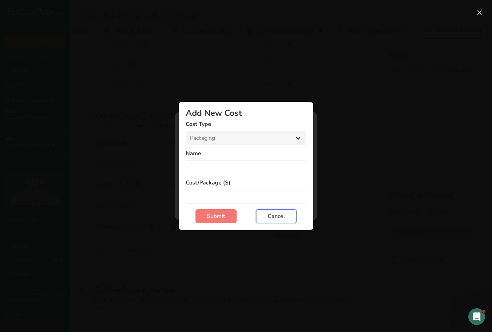
click at [279, 215] on span "Cancel" at bounding box center [275, 216] width 17 height 8
select select "Add New Cost Modal"
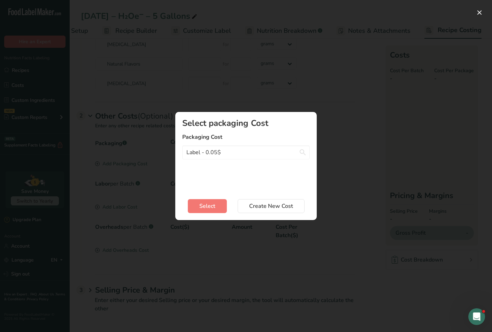
click at [249, 236] on div "Add New Recipe Cost Modal" at bounding box center [246, 166] width 492 height 332
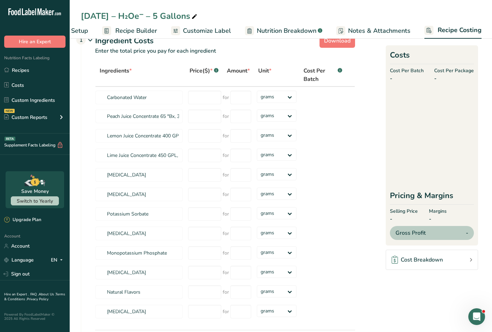
scroll to position [0, 0]
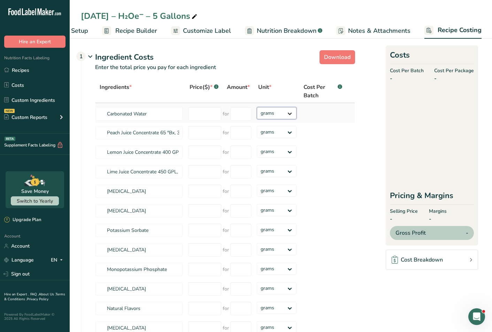
click at [273, 112] on select "grams kg mg mcg lb oz" at bounding box center [277, 113] width 40 height 12
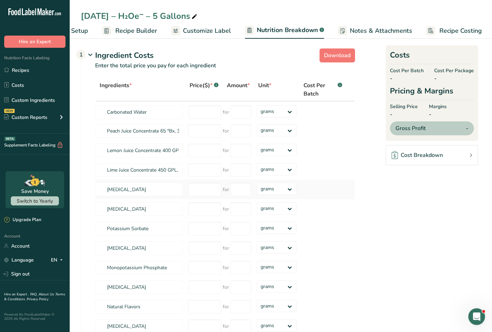
select select "Calories"
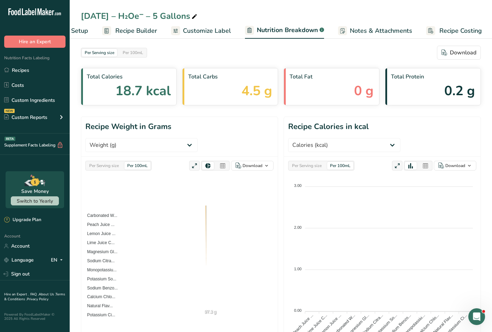
scroll to position [28, 0]
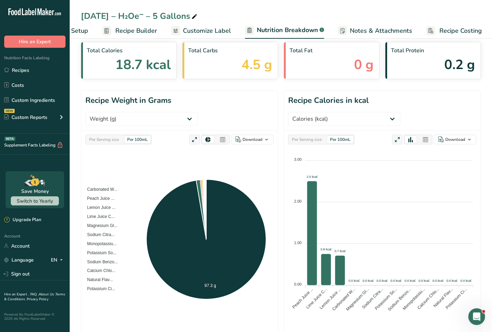
click at [211, 31] on span "Customize Label" at bounding box center [207, 30] width 48 height 9
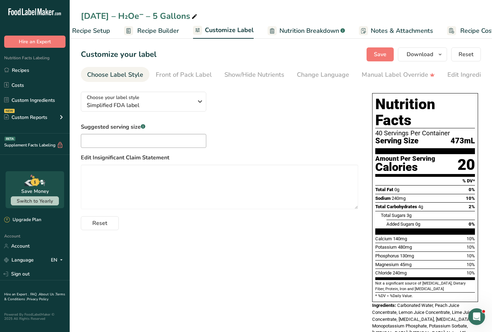
scroll to position [0, 5]
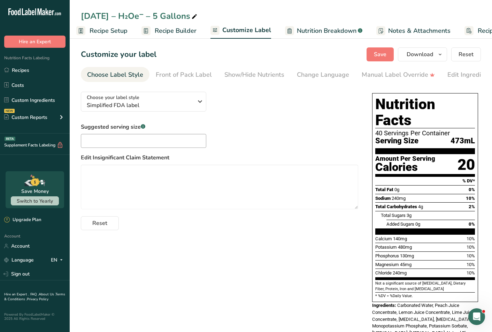
click at [130, 30] on ul "Recipe Setup Recipe Builder Customize Label Nutrition Breakdown .a-a{fill:#3473…" at bounding box center [299, 30] width 469 height 16
click at [177, 31] on span "Recipe Builder" at bounding box center [176, 30] width 42 height 9
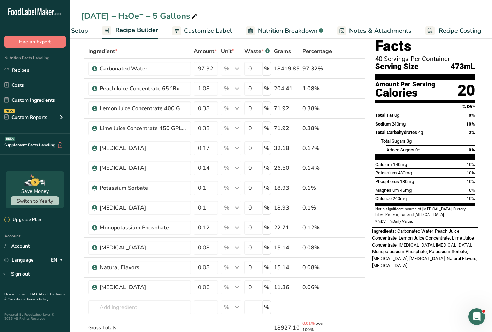
scroll to position [32, 0]
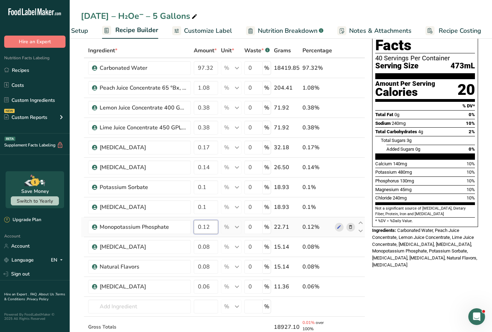
click at [209, 225] on input "0.12" at bounding box center [206, 227] width 24 height 14
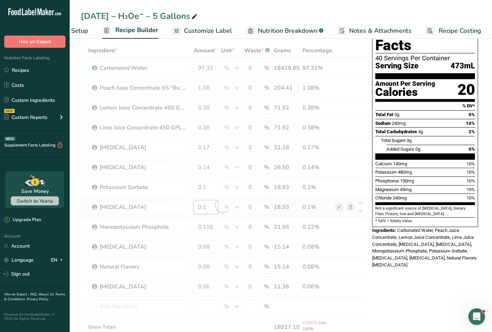
click at [204, 202] on div "Ingredient * Amount * Unit * Waste * .a-a{fill:#347362;}.b-a{fill:#fff;} Grams …" at bounding box center [223, 205] width 284 height 324
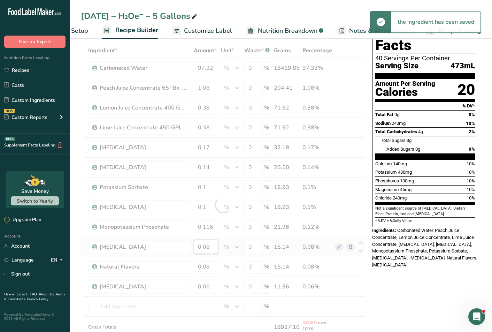
click at [211, 241] on div "Ingredient * Amount * Unit * Waste * .a-a{fill:#347362;}.b-a{fill:#fff;} Grams …" at bounding box center [223, 205] width 284 height 324
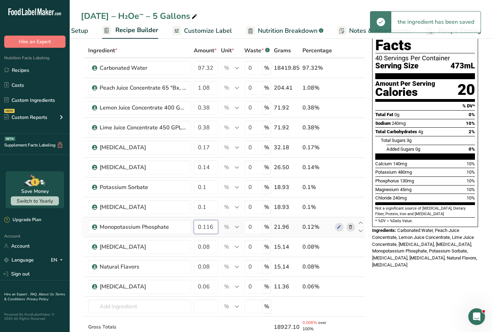
click at [212, 230] on div "Ingredient * Amount * Unit * Waste * .a-a{fill:#347362;}.b-a{fill:#fff;} Grams …" at bounding box center [223, 205] width 284 height 324
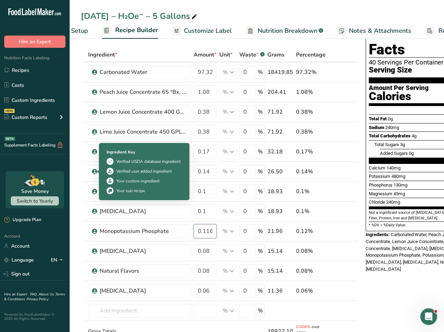
scroll to position [24, 0]
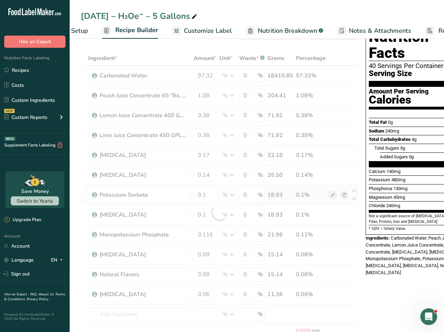
click at [185, 203] on div "Ingredient * Amount * Unit * Waste * .a-a{fill:#347362;}.b-a{fill:#fff;} Grams …" at bounding box center [220, 213] width 278 height 324
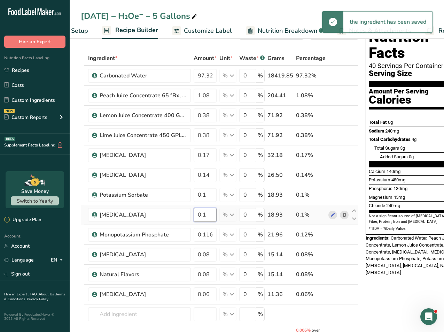
click at [200, 213] on input "0.1" at bounding box center [205, 215] width 23 height 14
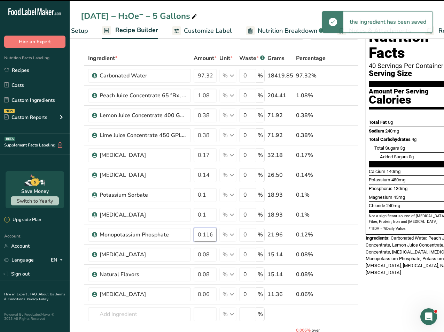
drag, startPoint x: 209, startPoint y: 233, endPoint x: 223, endPoint y: 233, distance: 14.3
click at [223, 233] on tr "Monopotassium Phosphate 0.116 % Weight Units g kg mg See more Volume Units l Vo…" at bounding box center [219, 235] width 277 height 20
type input "0.12"
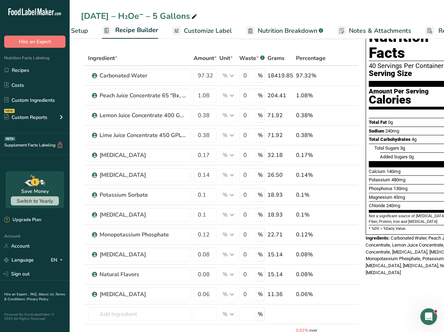
click at [268, 26] on span "Nutrition Breakdown" at bounding box center [288, 30] width 60 height 9
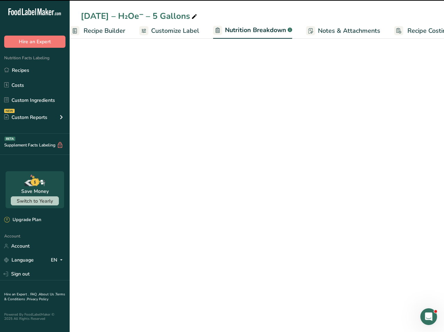
select select "Calories"
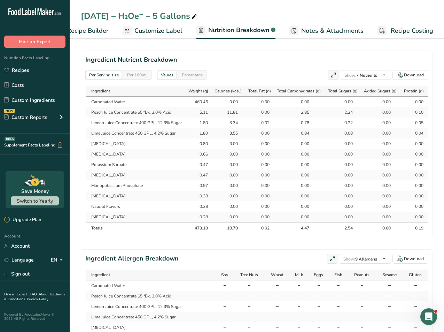
scroll to position [0, 1]
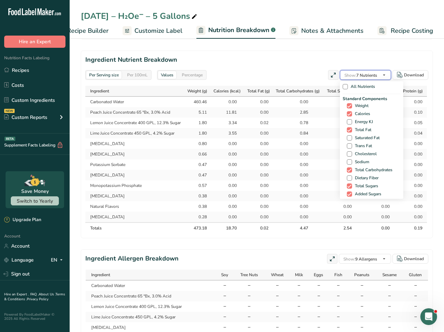
click at [358, 73] on span "Show: 7 Nutrients" at bounding box center [360, 75] width 33 height 6
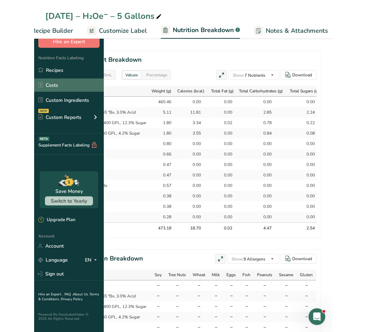
scroll to position [0, 0]
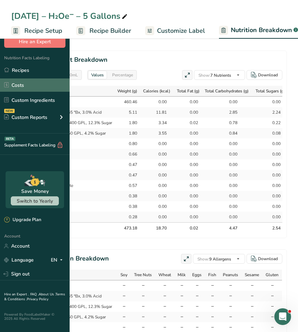
select select "Calories"
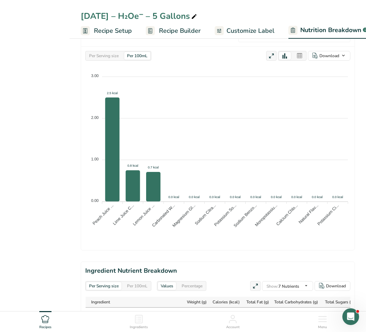
select select "Calories"
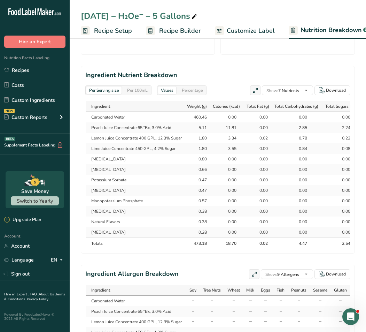
click at [127, 34] on span "Recipe Setup" at bounding box center [113, 30] width 38 height 9
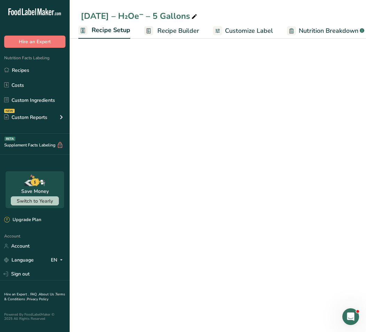
select select "18"
select select "22"
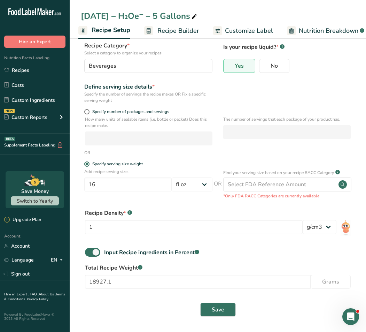
scroll to position [0, 0]
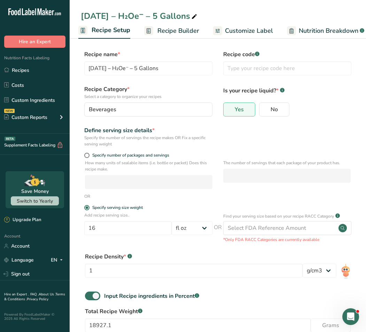
click at [160, 38] on link "Recipe Builder" at bounding box center [171, 31] width 55 height 16
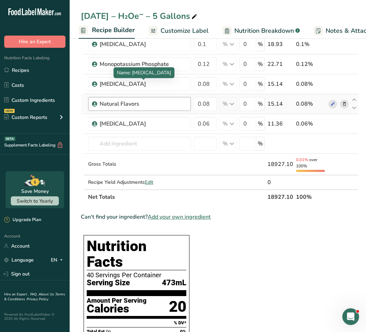
scroll to position [196, 0]
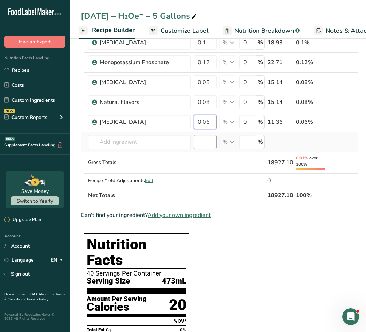
drag, startPoint x: 204, startPoint y: 123, endPoint x: 215, endPoint y: 137, distance: 17.8
click at [204, 123] on input "0.06" at bounding box center [205, 122] width 23 height 14
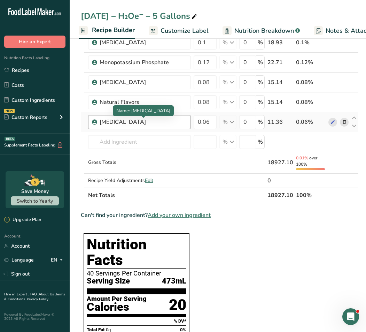
click at [189, 121] on div "Ingredient * Amount * Unit * Waste * .a-a{fill:#347362;}.b-a{fill:#fff;} Grams …" at bounding box center [220, 41] width 278 height 324
click at [207, 122] on input "0.06" at bounding box center [205, 122] width 23 height 14
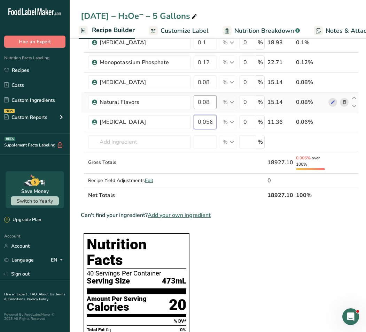
type input "0.056"
click at [212, 102] on div "Ingredient * Amount * Unit * Waste * .a-a{fill:#347362;}.b-a{fill:#fff;} Grams …" at bounding box center [220, 41] width 278 height 324
type input "7"
type input "0.075"
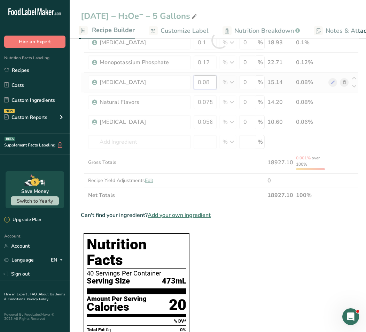
click at [212, 85] on div "Ingredient * Amount * Unit * Waste * .a-a{fill:#347362;}.b-a{fill:#fff;} Grams …" at bounding box center [220, 41] width 278 height 324
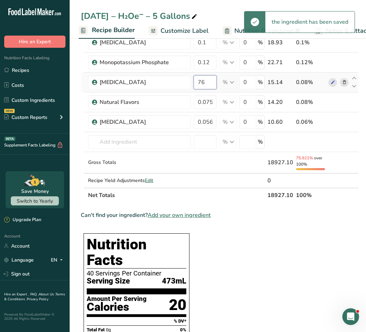
type input "7"
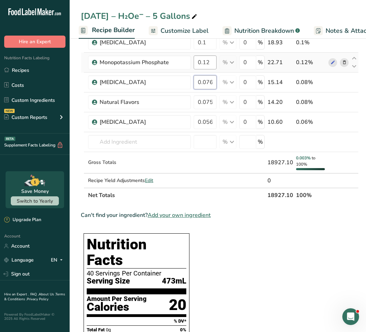
type input "0.076"
click at [209, 59] on div "Ingredient * Amount * Unit * Waste * .a-a{fill:#347362;}.b-a{fill:#fff;} Grams …" at bounding box center [220, 41] width 278 height 324
type input "0.116"
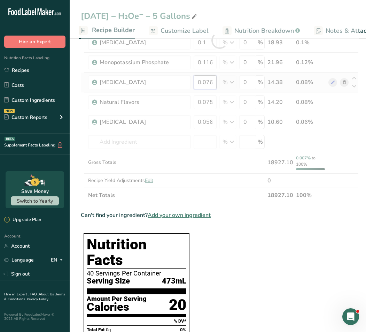
click at [210, 84] on div "Ingredient * Amount * Unit * Waste * .a-a{fill:#347362;}.b-a{fill:#fff;} Grams …" at bounding box center [220, 41] width 278 height 324
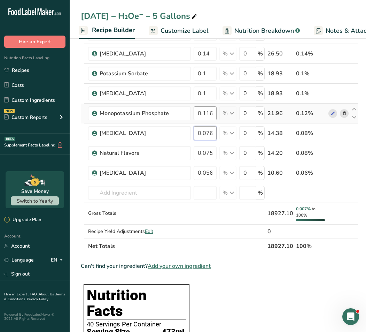
scroll to position [143, 0]
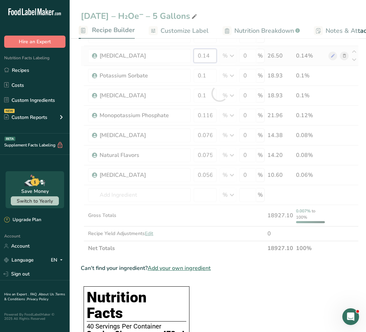
click at [211, 57] on div "Ingredient * Amount * Unit * Waste * .a-a{fill:#347362;}.b-a{fill:#fff;} Grams …" at bounding box center [220, 94] width 278 height 324
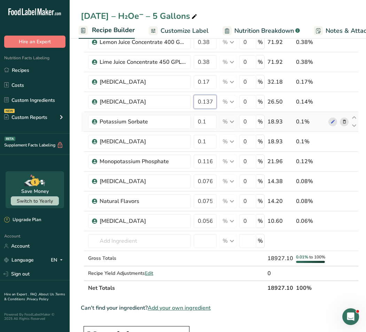
scroll to position [94, 0]
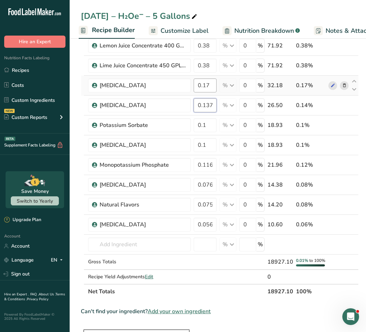
type input "0.137"
click at [208, 85] on div "Ingredient * Amount * Unit * Waste * .a-a{fill:#347362;}.b-a{fill:#fff;} Grams …" at bounding box center [220, 139] width 278 height 317
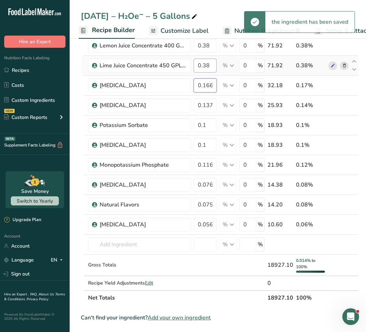
type input "0.166"
click at [210, 68] on div "Ingredient * Amount * Unit * Waste * .a-a{fill:#347362;}.b-a{fill:#fff;} Grams …" at bounding box center [220, 143] width 278 height 324
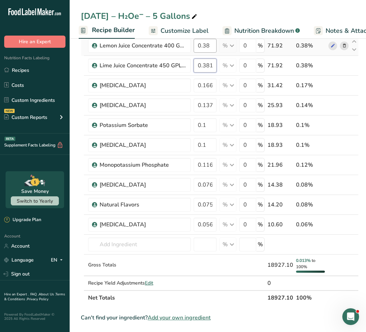
type input "0.381"
click at [212, 48] on div "Ingredient * Amount * Unit * Waste * .a-a{fill:#347362;}.b-a{fill:#fff;} Grams …" at bounding box center [220, 143] width 278 height 324
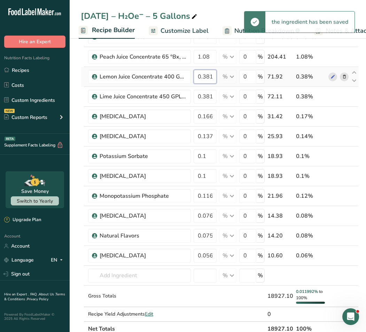
scroll to position [59, 0]
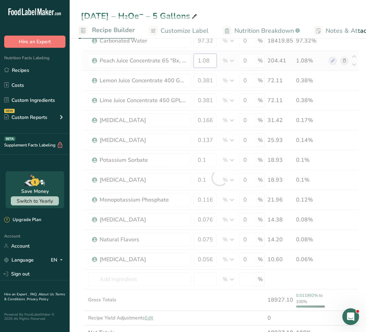
click at [210, 57] on div "Ingredient * Amount * Unit * Waste * .a-a{fill:#347362;}.b-a{fill:#fff;} Grams …" at bounding box center [220, 178] width 278 height 324
type input "0.381"
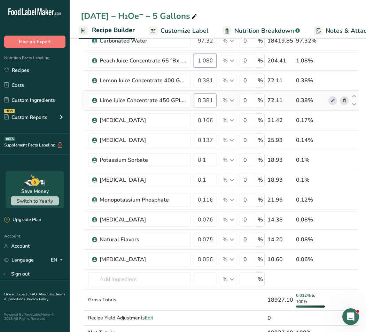
type input "1.080"
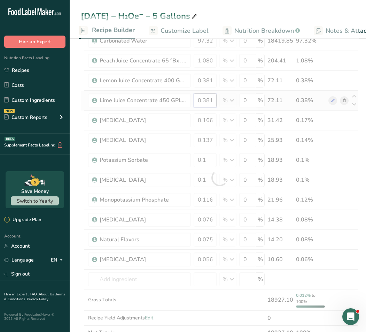
click at [201, 104] on div "Ingredient * Amount * Unit * Waste * .a-a{fill:#347362;}.b-a{fill:#fff;} Grams …" at bounding box center [220, 178] width 278 height 324
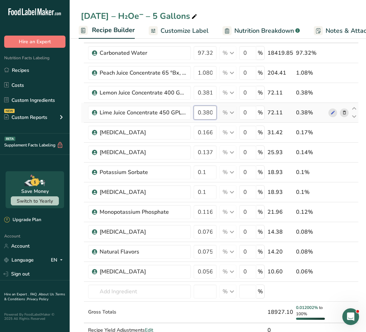
scroll to position [53, 0]
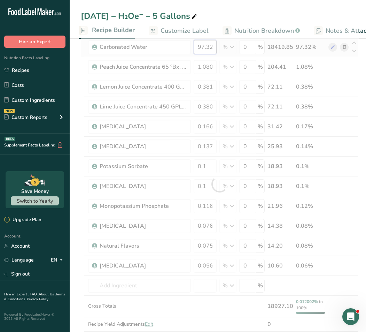
click at [213, 47] on div "Ingredient * Amount * Unit * Waste * .a-a{fill:#347362;}.b-a{fill:#fff;} Grams …" at bounding box center [220, 184] width 278 height 324
type input "0.381"
click at [185, 61] on div "Ingredient * Amount * Unit * Waste * .a-a{fill:#347362;}.b-a{fill:#fff;} Grams …" at bounding box center [220, 184] width 278 height 324
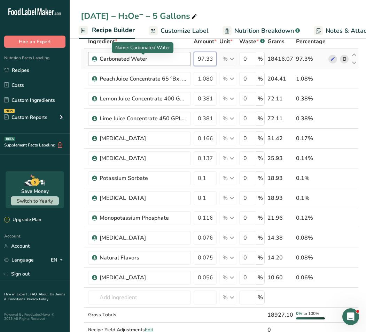
scroll to position [0, 2]
type input "97.332"
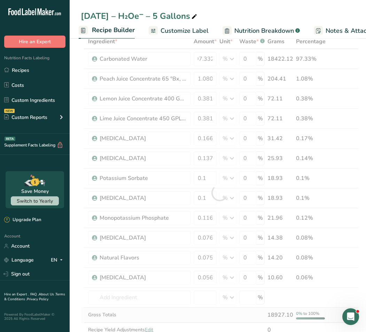
click at [170, 311] on div "Ingredient * Amount * Unit * Waste * .a-a{fill:#347362;}.b-a{fill:#fff;} Grams …" at bounding box center [220, 192] width 278 height 317
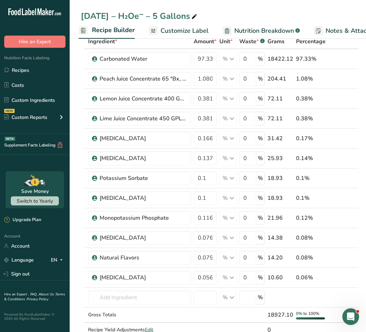
scroll to position [0, 0]
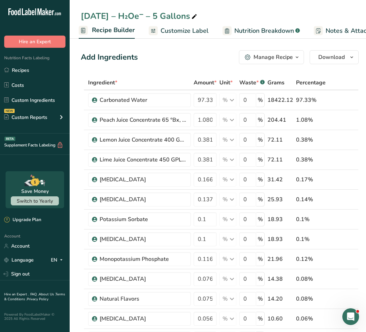
click at [161, 36] on link "Customize Label" at bounding box center [179, 31] width 60 height 16
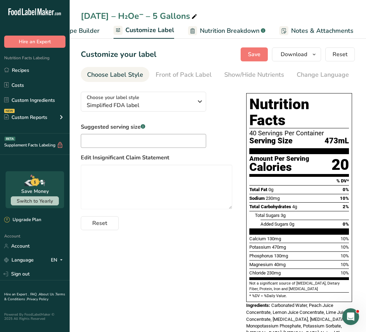
scroll to position [0, 135]
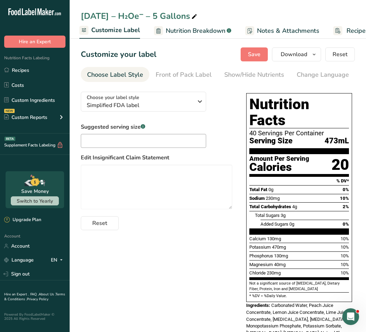
click at [181, 32] on span "Nutrition Breakdown" at bounding box center [196, 30] width 60 height 9
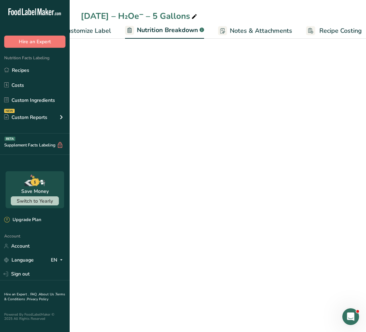
select select "Calories"
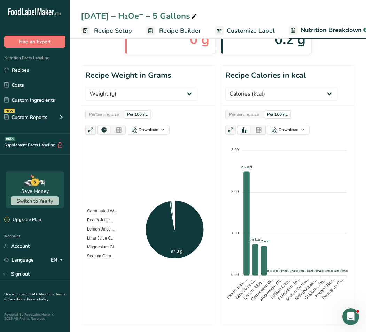
click at [158, 32] on link "Recipe Builder" at bounding box center [173, 31] width 55 height 16
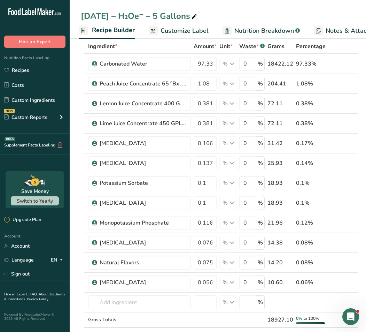
scroll to position [37, 0]
click at [213, 83] on input "1.08" at bounding box center [205, 83] width 23 height 14
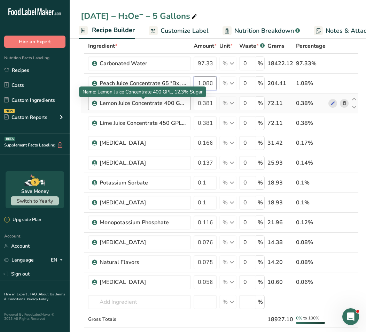
type input "1.080"
click at [173, 105] on div "Ingredient * Amount * Unit * Waste * .a-a{fill:#347362;}.b-a{fill:#fff;} Grams …" at bounding box center [220, 197] width 278 height 317
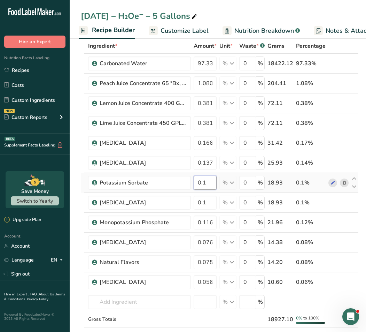
click at [206, 178] on input "0.1" at bounding box center [205, 183] width 23 height 14
click at [209, 180] on input "0.1" at bounding box center [205, 183] width 23 height 14
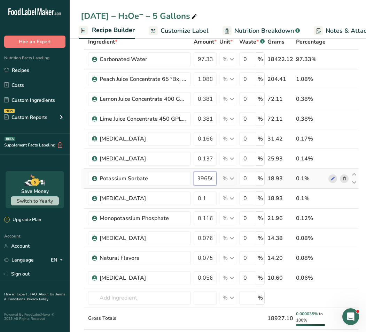
scroll to position [0, 16]
click at [185, 163] on div "Ingredient * Amount * Unit * Waste * .a-a{fill:#347362;}.b-a{fill:#fff;} Grams …" at bounding box center [220, 196] width 278 height 324
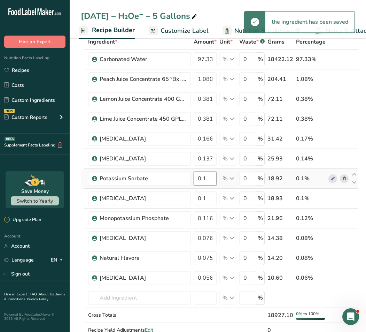
click at [209, 174] on input "0.1" at bounding box center [205, 178] width 23 height 14
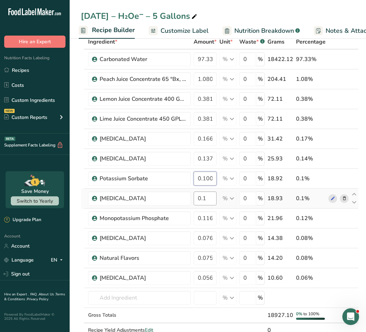
type input "0.100"
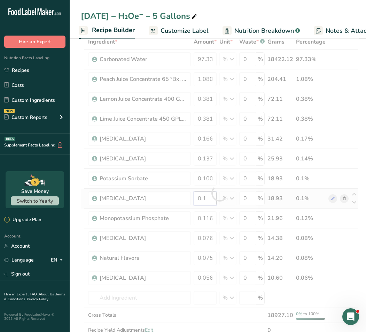
click at [205, 197] on div "Ingredient * Amount * Unit * Waste * .a-a{fill:#347362;}.b-a{fill:#fff;} Grams …" at bounding box center [220, 192] width 278 height 317
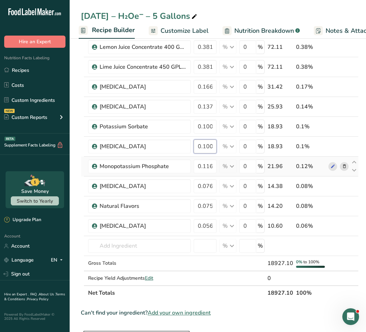
scroll to position [95, 0]
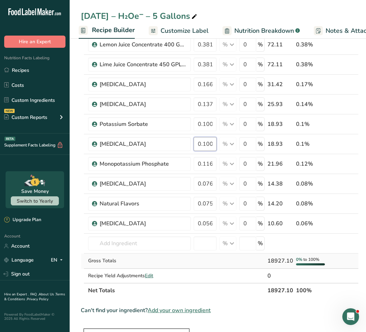
type input "0.100"
click at [184, 258] on div "Ingredient * Amount * Unit * Waste * .a-a{fill:#347362;}.b-a{fill:#fff;} Grams …" at bounding box center [220, 138] width 278 height 317
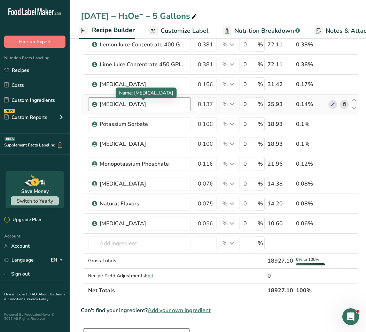
scroll to position [38, 0]
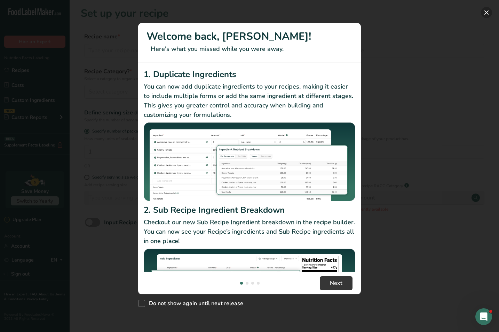
click at [483, 13] on button "New Features" at bounding box center [486, 12] width 11 height 11
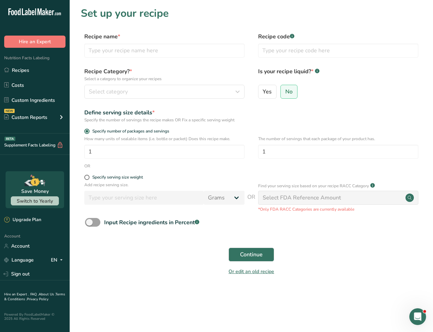
click at [44, 77] on ul "Recipes Costs Custom Ingredients NEW Custom Reports Menu Label Ingredient Compa…" at bounding box center [35, 94] width 70 height 62
click at [43, 75] on link "Recipes" at bounding box center [35, 69] width 70 height 13
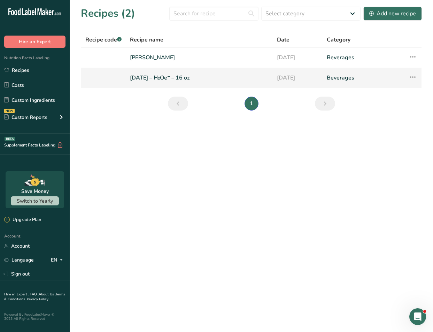
click at [167, 77] on link "[DATE] – H₂Oe⁻ – 16 oz" at bounding box center [199, 77] width 139 height 15
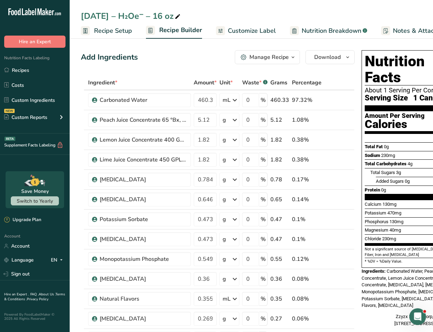
drag, startPoint x: 126, startPoint y: 18, endPoint x: 175, endPoint y: 17, distance: 49.1
click at [175, 17] on div "[DATE] – H₂Oe⁻ – 16 oz" at bounding box center [131, 16] width 101 height 13
drag, startPoint x: 125, startPoint y: 16, endPoint x: 173, endPoint y: 17, distance: 48.4
click at [173, 17] on div "[DATE] – H₂Oe⁻ – 16 oz" at bounding box center [131, 16] width 101 height 13
click at [135, 20] on div "[DATE] – H₂Oe⁻ – 16 oz" at bounding box center [131, 16] width 101 height 13
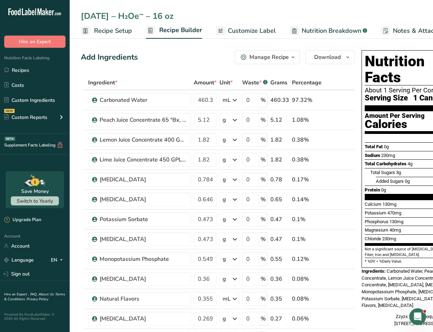
click at [135, 20] on input "[DATE] – H₂Oe⁻ – 16 oz" at bounding box center [251, 16] width 341 height 13
drag, startPoint x: 123, startPoint y: 18, endPoint x: 143, endPoint y: 17, distance: 20.9
click at [143, 17] on input "[DATE] – H₂Oe⁻ – 16 oz" at bounding box center [251, 16] width 341 height 13
drag, startPoint x: 146, startPoint y: 17, endPoint x: 129, endPoint y: 18, distance: 17.5
click at [129, 18] on input "[DATE] – H₂Oe⁻ – 16 oz" at bounding box center [251, 16] width 341 height 13
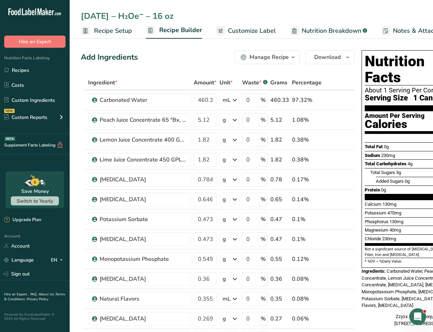
drag, startPoint x: 126, startPoint y: 17, endPoint x: 143, endPoint y: 17, distance: 17.4
click at [143, 17] on input "[DATE] – H₂Oe⁻ – 16 oz" at bounding box center [251, 16] width 341 height 13
drag, startPoint x: 134, startPoint y: 14, endPoint x: 152, endPoint y: 14, distance: 18.1
click at [152, 14] on div "[DATE] – H₂Oe⁻ – 16 oz" at bounding box center [131, 16] width 101 height 13
click at [123, 15] on div "[DATE] – H₂Oe⁻ – 16 oz" at bounding box center [131, 16] width 101 height 13
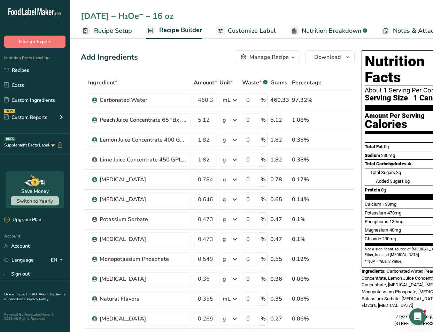
click at [123, 15] on input "[DATE] – H₂Oe⁻ – 16 oz" at bounding box center [251, 16] width 341 height 13
click at [124, 16] on input "[DATE] – H₂Oe⁻ – 16 oz" at bounding box center [251, 16] width 341 height 13
drag, startPoint x: 124, startPoint y: 16, endPoint x: 151, endPoint y: 15, distance: 27.2
click at [151, 15] on input "[DATE] – H₂Oe⁻ – 16 oz" at bounding box center [251, 16] width 341 height 13
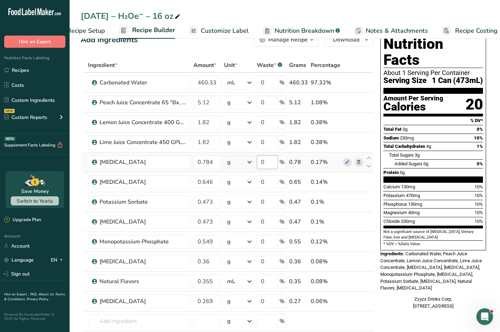
scroll to position [4, 0]
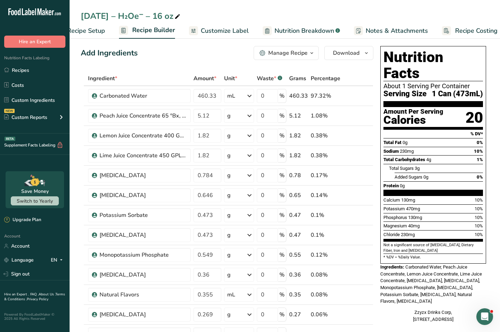
click at [288, 28] on span "Nutrition Breakdown" at bounding box center [305, 30] width 60 height 9
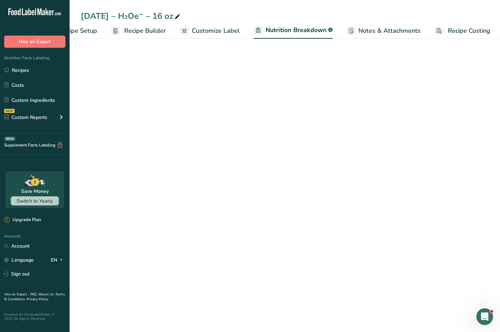
scroll to position [0, 36]
select select "Calories"
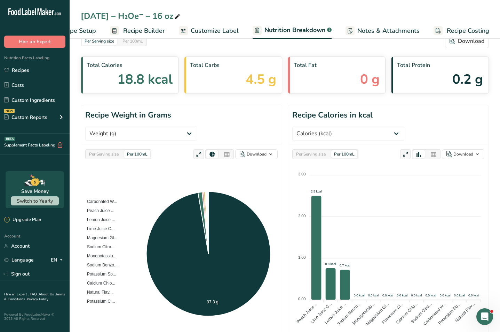
scroll to position [0, 0]
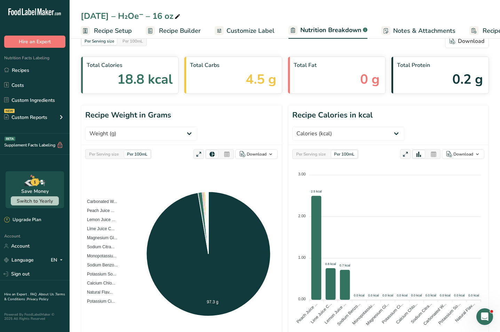
click at [113, 31] on span "Recipe Setup" at bounding box center [113, 30] width 38 height 9
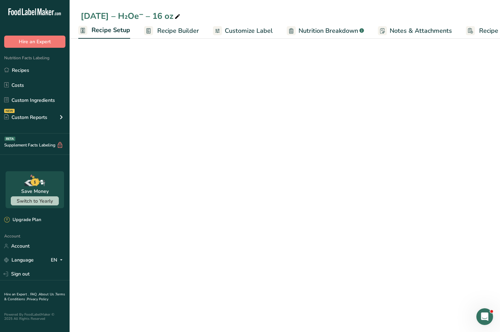
select select "18"
select select "22"
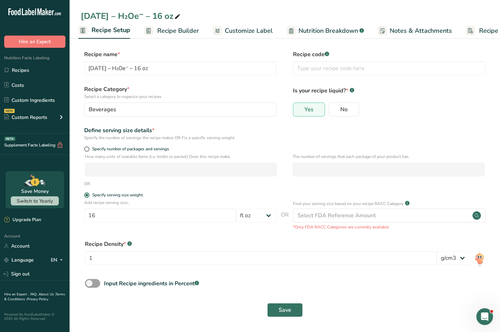
click at [157, 27] on span "Recipe Builder" at bounding box center [178, 30] width 42 height 9
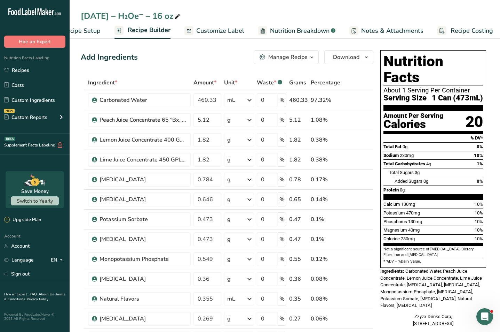
scroll to position [0, 35]
click at [180, 18] on icon at bounding box center [177, 17] width 6 height 10
click at [209, 63] on div "Add Ingredients Manage Recipe Delete Recipe Duplicate Recipe Scale Recipe Save …" at bounding box center [227, 57] width 293 height 14
click at [88, 30] on span "Recipe Setup" at bounding box center [78, 30] width 38 height 9
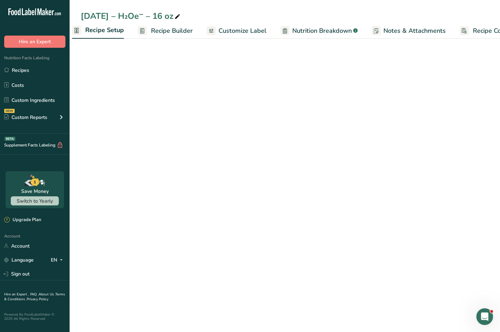
select select "18"
select select "22"
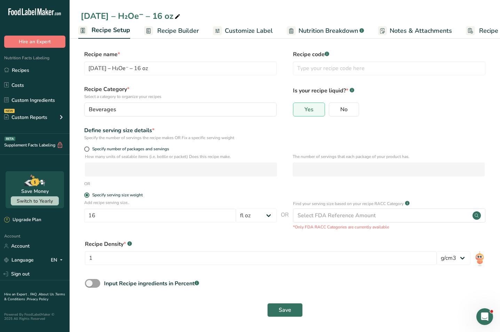
scroll to position [0, 0]
click at [95, 281] on span at bounding box center [92, 282] width 15 height 9
click at [90, 281] on input "Input Recipe ingredients in Percent .a-a{fill:#347362;}.b-a{fill:#fff;}" at bounding box center [87, 282] width 5 height 5
checkbox input "true"
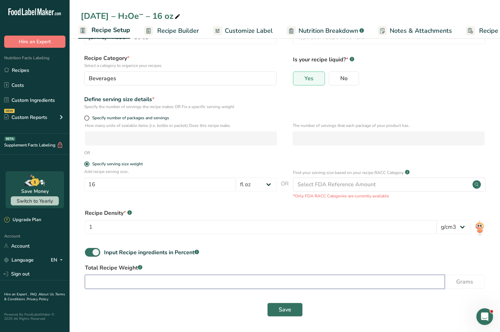
click at [222, 276] on input "number" at bounding box center [265, 281] width 360 height 14
type input "437"
click at [274, 306] on button "Save" at bounding box center [285, 309] width 36 height 14
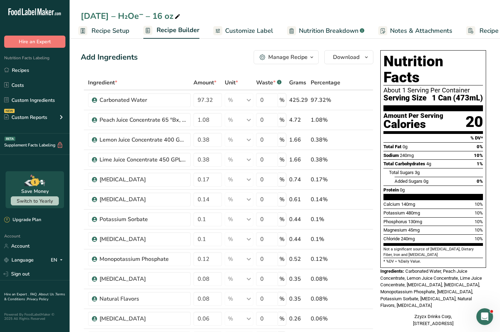
click at [108, 34] on span "Recipe Setup" at bounding box center [111, 30] width 38 height 9
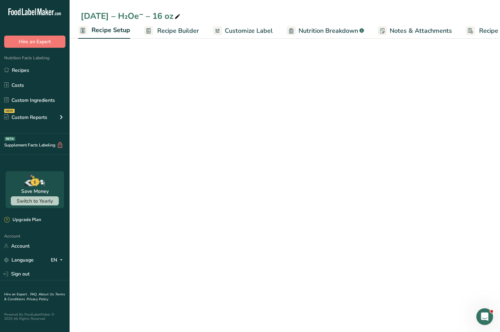
select select "18"
select select "22"
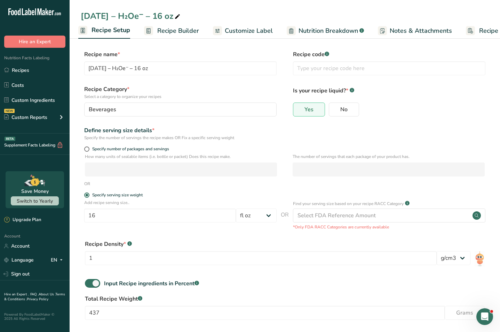
scroll to position [31, 0]
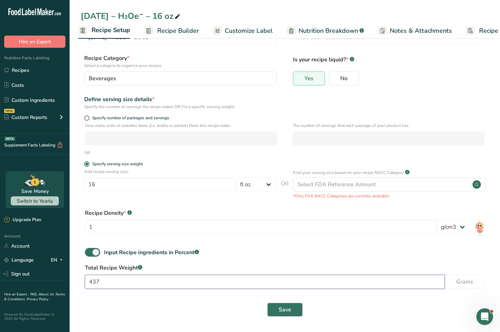
drag, startPoint x: 110, startPoint y: 282, endPoint x: 94, endPoint y: 283, distance: 16.8
click at [94, 283] on input "437" at bounding box center [265, 281] width 360 height 14
type input "473"
click at [276, 308] on button "Save" at bounding box center [285, 309] width 36 height 14
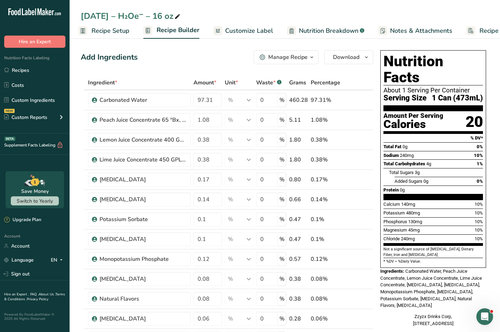
click at [310, 34] on span "Nutrition Breakdown" at bounding box center [329, 30] width 60 height 9
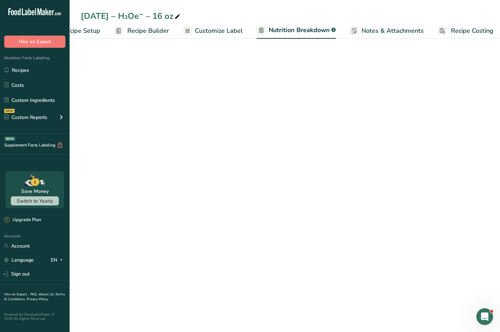
select select "Calories"
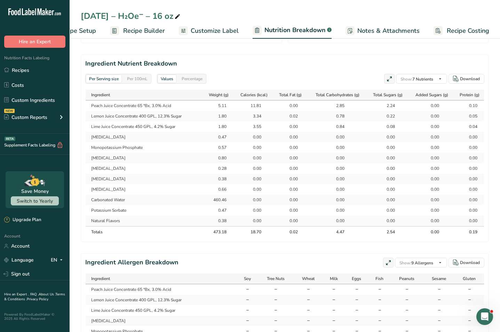
scroll to position [285, 0]
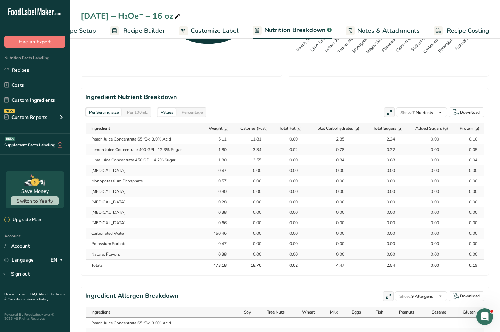
click at [151, 30] on span "Recipe Builder" at bounding box center [144, 30] width 42 height 9
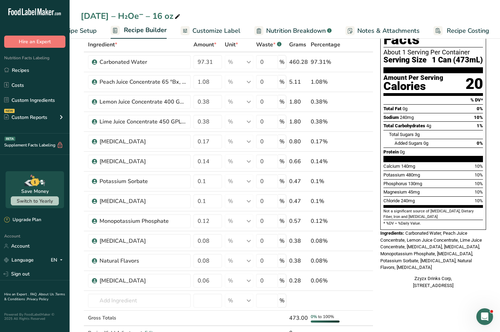
scroll to position [21, 0]
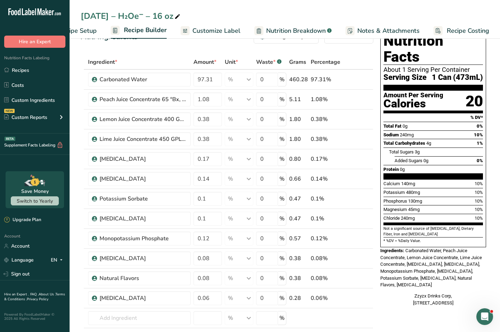
click at [190, 27] on link "Customize Label" at bounding box center [211, 31] width 60 height 16
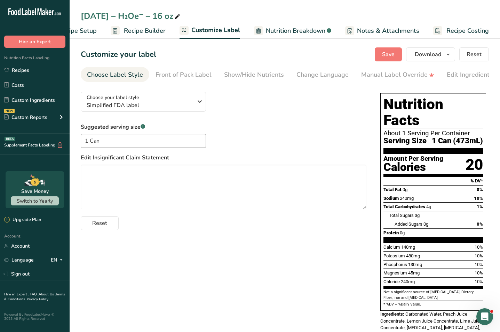
click at [270, 34] on span "Nutrition Breakdown" at bounding box center [296, 30] width 60 height 9
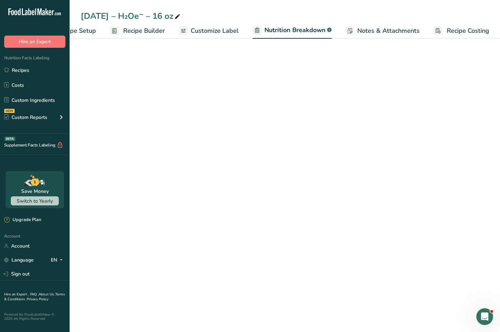
select select "Calories"
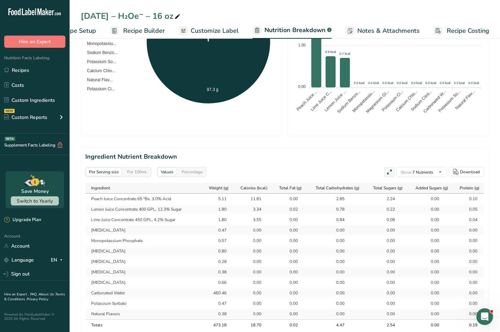
scroll to position [280, 0]
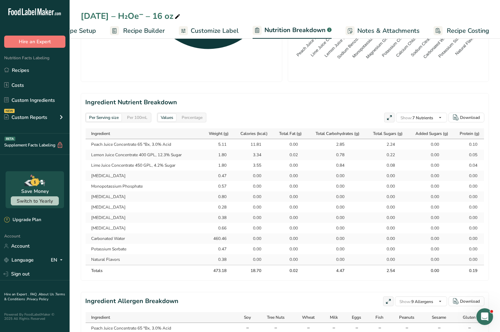
click at [211, 29] on span "Customize Label" at bounding box center [215, 30] width 48 height 9
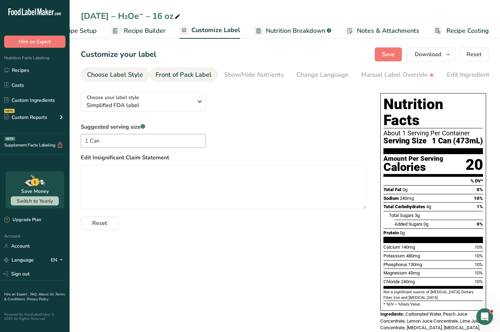
drag, startPoint x: 188, startPoint y: 75, endPoint x: 211, endPoint y: 74, distance: 23.0
click at [190, 75] on div "Front of Pack Label" at bounding box center [184, 74] width 56 height 9
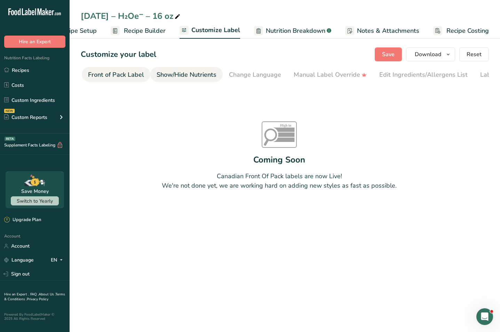
click at [224, 75] on li "Change Language" at bounding box center [255, 74] width 65 height 15
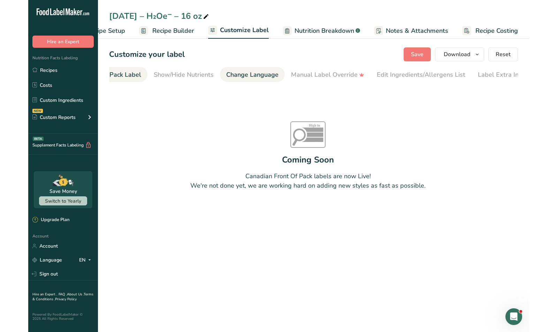
scroll to position [0, 106]
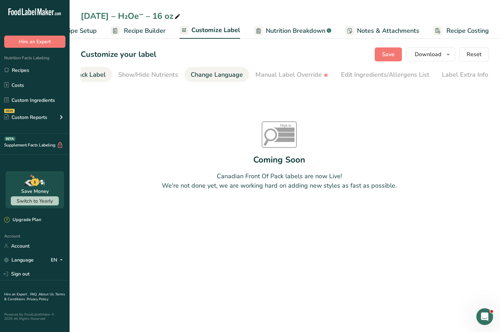
click at [185, 73] on li "Change Language" at bounding box center [217, 74] width 65 height 15
click at [174, 73] on div "Show/Hide Nutrients" at bounding box center [148, 74] width 60 height 9
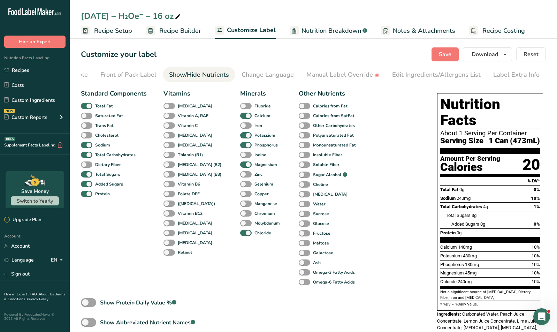
scroll to position [0, 50]
click at [162, 28] on span "Recipe Builder" at bounding box center [180, 30] width 42 height 9
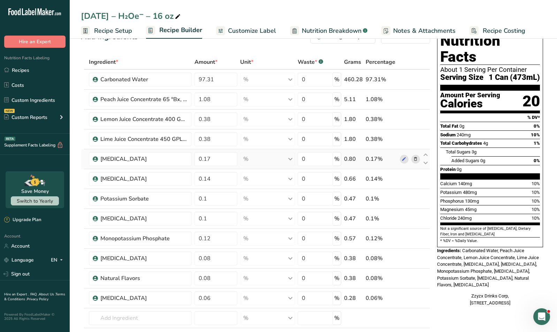
scroll to position [21, 0]
click at [231, 159] on input "0.17" at bounding box center [215, 159] width 43 height 14
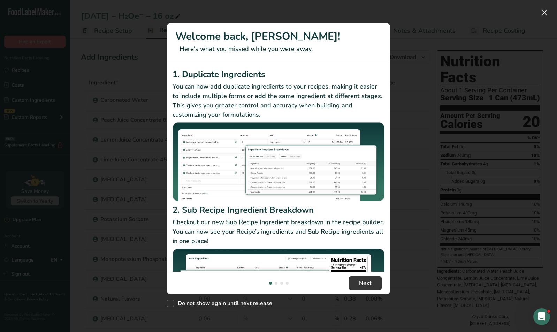
click at [158, 37] on div "New Features" at bounding box center [278, 166] width 557 height 332
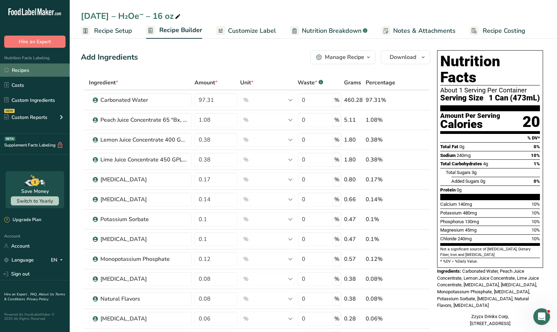
click at [27, 70] on link "Recipes" at bounding box center [35, 69] width 70 height 13
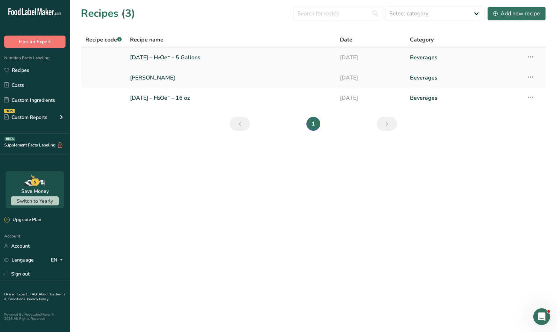
click at [156, 53] on link "[DATE] – H₂Oe⁻ – 5 Gallons" at bounding box center [230, 57] width 201 height 15
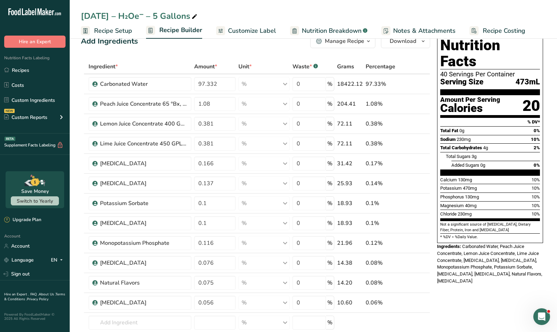
scroll to position [16, 0]
click at [220, 183] on input "0.137" at bounding box center [214, 183] width 41 height 14
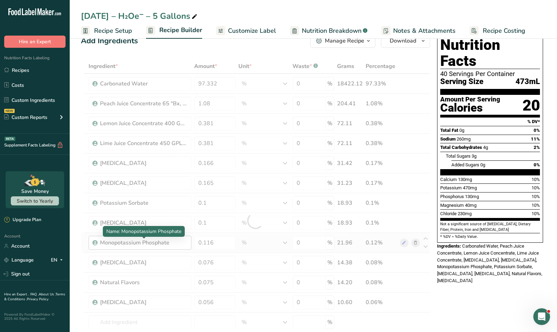
click at [174, 236] on div "Ingredient * Amount * Unit * Waste * .a-a{fill:#347362;}.b-a{fill:#fff;} Grams …" at bounding box center [255, 221] width 349 height 324
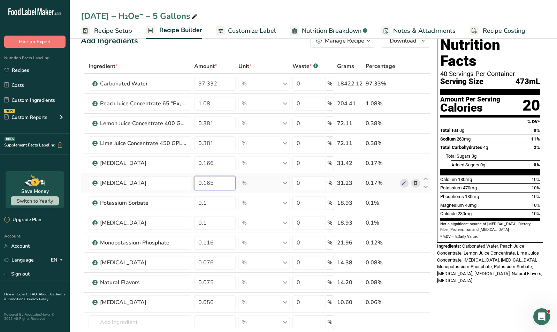
click at [215, 184] on input "0.165" at bounding box center [214, 183] width 41 height 14
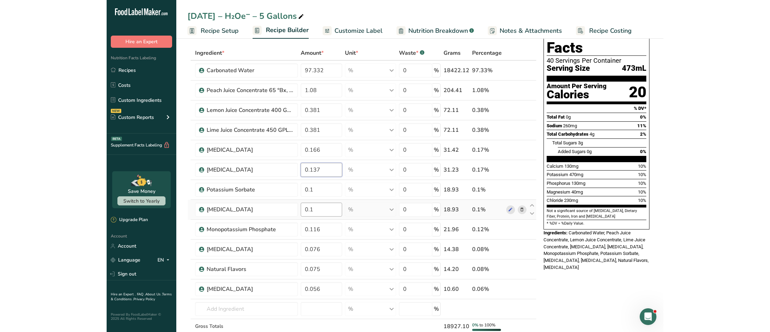
scroll to position [30, 0]
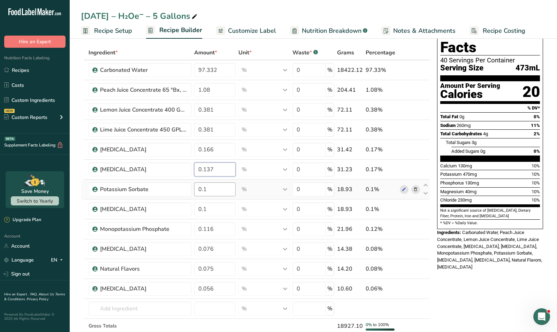
type input "0.137"
click at [216, 192] on div "Ingredient * Amount * Unit * Waste * .a-a{fill:#347362;}.b-a{fill:#fff;} Grams …" at bounding box center [255, 203] width 349 height 317
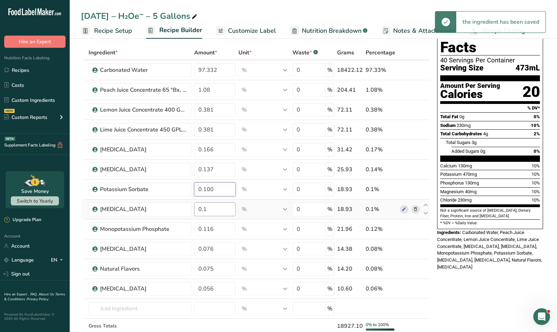
type input "0.100"
click at [209, 211] on div "Ingredient * Amount * Unit * Waste * .a-a{fill:#347362;}.b-a{fill:#fff;} Grams …" at bounding box center [255, 203] width 349 height 317
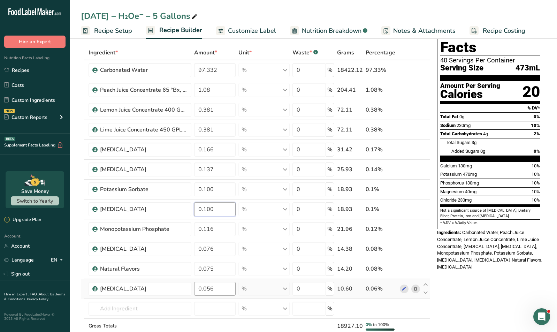
type input "0.100"
click at [220, 294] on div "Ingredient * Amount * Unit * Waste * .a-a{fill:#347362;}.b-a{fill:#fff;} Grams …" at bounding box center [255, 203] width 349 height 317
type input "0.057"
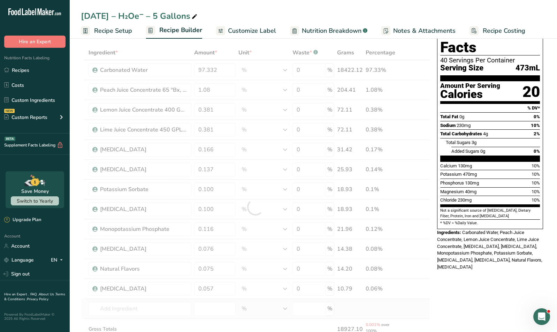
click at [189, 298] on div "Ingredient * Amount * Unit * Waste * .a-a{fill:#347362;}.b-a{fill:#fff;} Grams …" at bounding box center [255, 207] width 349 height 324
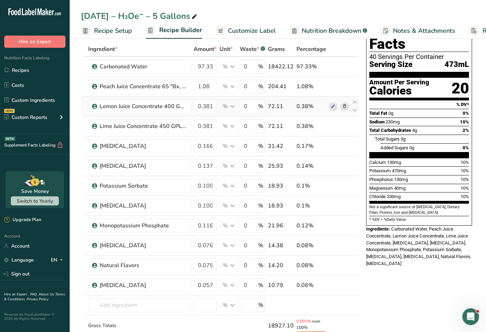
scroll to position [32, 0]
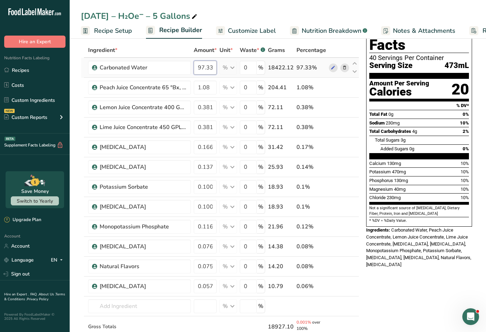
drag, startPoint x: 211, startPoint y: 65, endPoint x: 236, endPoint y: 66, distance: 25.1
click at [236, 66] on tr "Carbonated Water 97.332 % Weight Units g kg mg See more Volume Units l Volume u…" at bounding box center [220, 68] width 278 height 20
click at [210, 68] on input "97.332" at bounding box center [205, 68] width 23 height 14
type input "97.331"
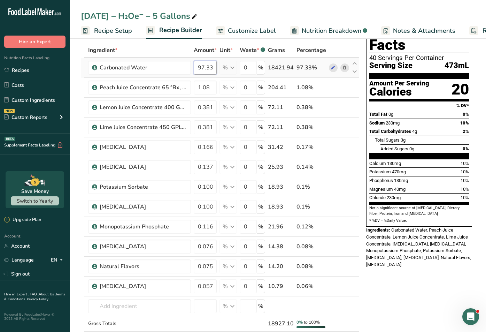
scroll to position [0, 2]
drag, startPoint x: 209, startPoint y: 69, endPoint x: 226, endPoint y: 69, distance: 16.4
click at [226, 69] on tr "Carbonated Water 97.331 % Weight Units g kg mg See more Volume Units l Volume u…" at bounding box center [220, 68] width 278 height 20
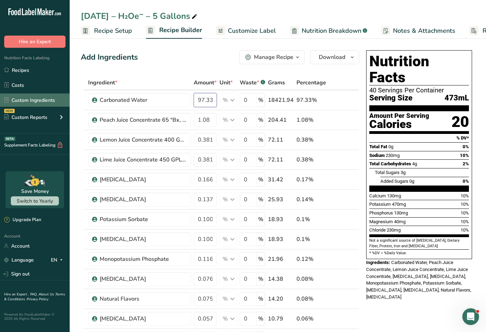
scroll to position [0, 0]
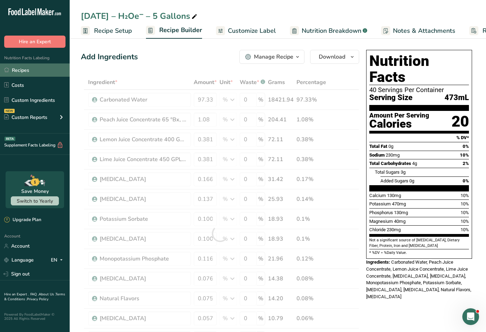
click at [28, 71] on link "Recipes" at bounding box center [35, 69] width 70 height 13
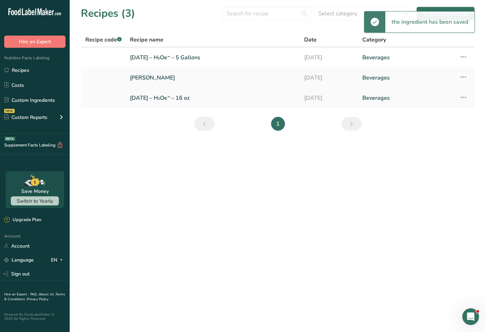
click at [148, 100] on link "[DATE] – H₂Oe⁻ – 16 oz" at bounding box center [213, 98] width 166 height 15
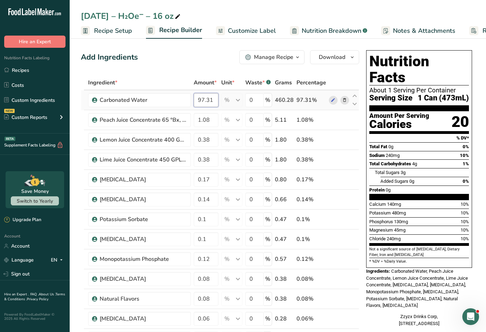
click at [212, 100] on input "97.31" at bounding box center [206, 100] width 25 height 14
type input "97.332"
click at [211, 119] on div "Ingredient * Amount * Unit * Waste * .a-a{fill:#347362;}.b-a{fill:#fff;} Grams …" at bounding box center [220, 237] width 278 height 324
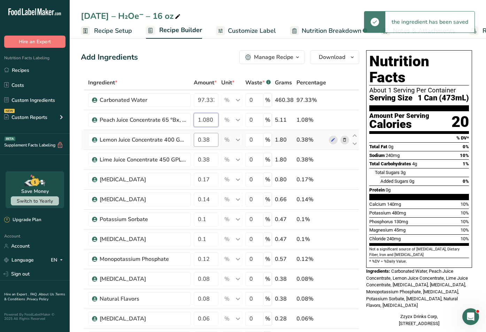
type input "1.080"
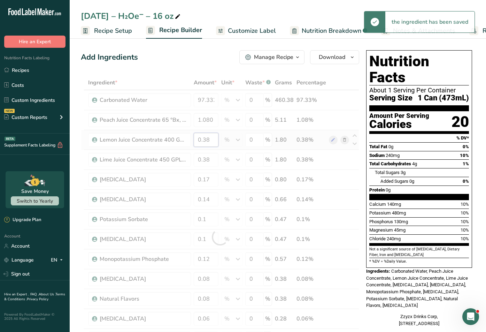
click at [210, 142] on div "Ingredient * Amount * Unit * Waste * .a-a{fill:#347362;}.b-a{fill:#fff;} Grams …" at bounding box center [220, 237] width 278 height 324
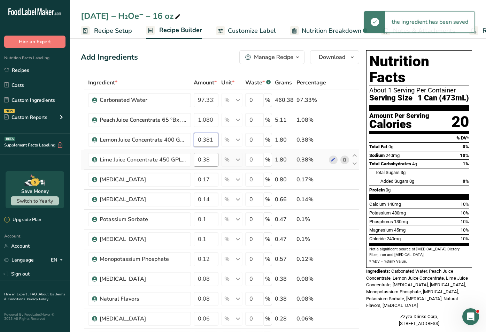
type input "0.381"
click at [210, 157] on div "Ingredient * Amount * Unit * Waste * .a-a{fill:#347362;}.b-a{fill:#fff;} Grams …" at bounding box center [220, 237] width 278 height 324
type input "0.381"
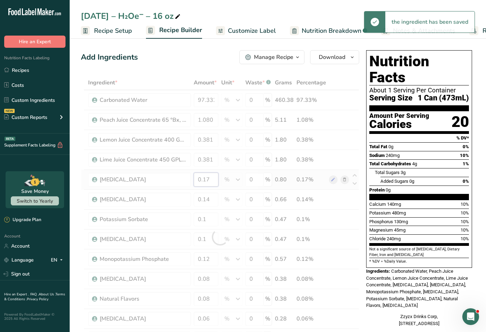
click at [210, 177] on div "Ingredient * Amount * Unit * Waste * .a-a{fill:#347362;}.b-a{fill:#fff;} Grams …" at bounding box center [220, 237] width 278 height 324
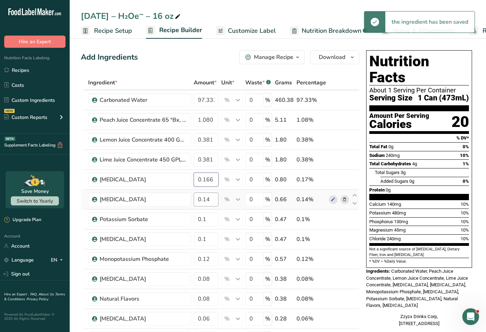
type input "0.166"
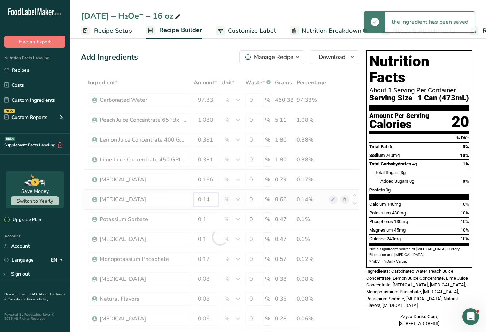
click at [211, 200] on div "Ingredient * Amount * Unit * Waste * .a-a{fill:#347362;}.b-a{fill:#fff;} Grams …" at bounding box center [220, 237] width 278 height 324
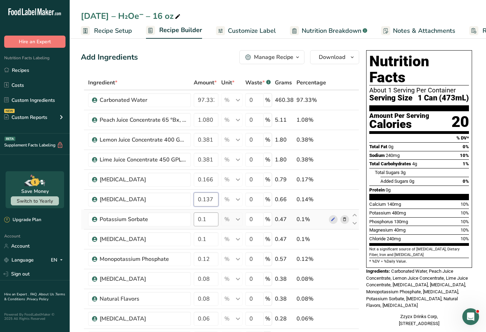
type input "0.137"
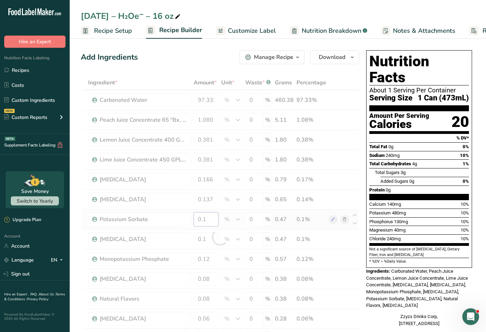
click at [206, 220] on div "Ingredient * Amount * Unit * Waste * .a-a{fill:#347362;}.b-a{fill:#fff;} Grams …" at bounding box center [220, 237] width 278 height 324
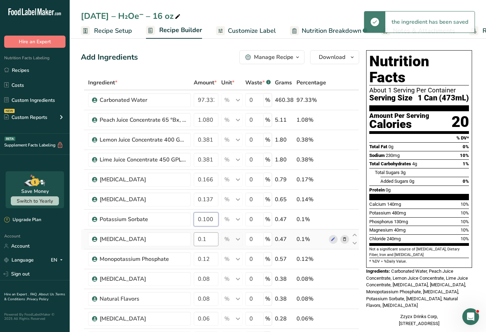
type input "0.100"
click at [207, 241] on div "Ingredient * Amount * Unit * Waste * .a-a{fill:#347362;}.b-a{fill:#fff;} Grams …" at bounding box center [220, 237] width 278 height 324
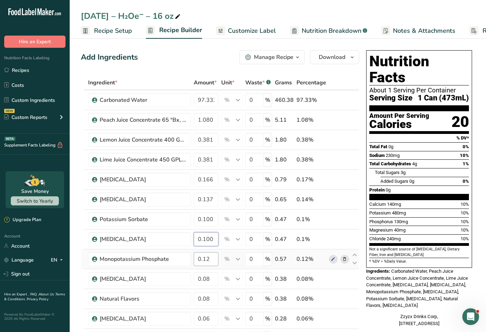
type input "0.100"
click at [210, 255] on div "Ingredient * Amount * Unit * Waste * .a-a{fill:#347362;}.b-a{fill:#fff;} Grams …" at bounding box center [220, 237] width 278 height 324
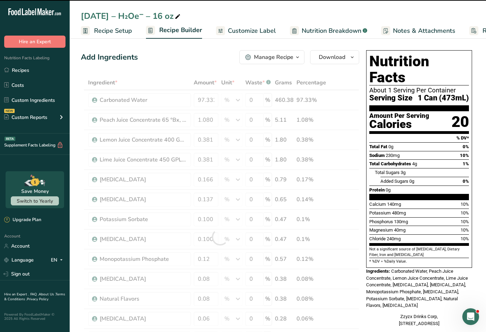
click at [210, 258] on div at bounding box center [220, 237] width 278 height 324
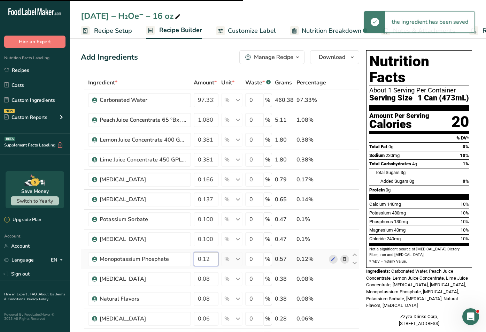
click at [210, 260] on input "0.12" at bounding box center [206, 259] width 25 height 14
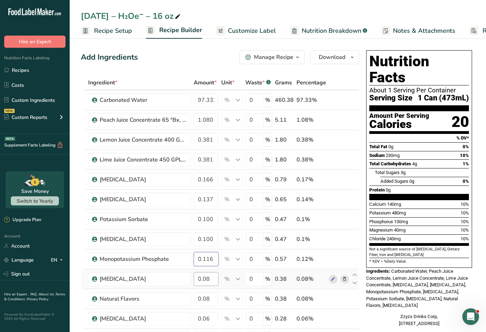
type input "0.116"
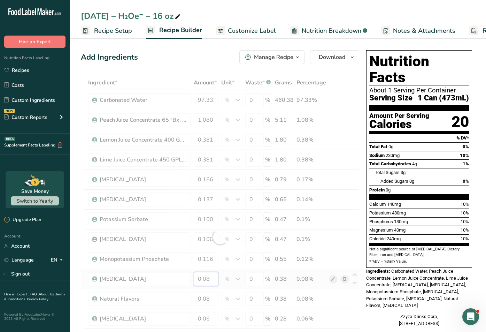
click at [211, 279] on div "Ingredient * Amount * Unit * Waste * .a-a{fill:#347362;}.b-a{fill:#fff;} Grams …" at bounding box center [220, 237] width 278 height 324
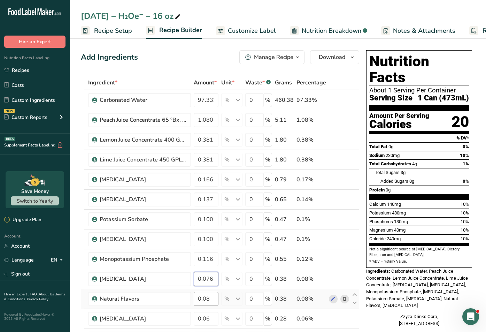
type input "0.076"
click at [212, 301] on div "Ingredient * Amount * Unit * Waste * .a-a{fill:#347362;}.b-a{fill:#fff;} Grams …" at bounding box center [220, 237] width 278 height 324
type input "7"
type input "0.075"
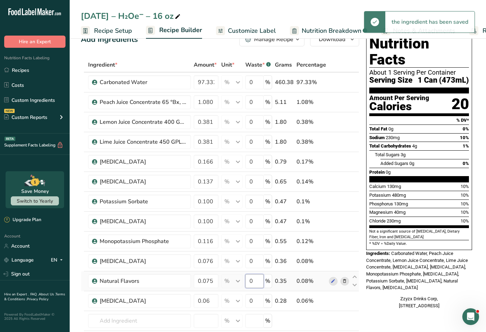
scroll to position [21, 0]
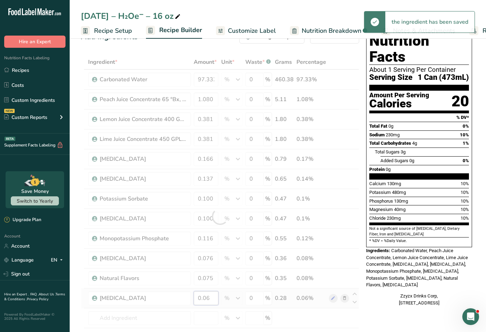
click at [212, 298] on div "Ingredient * Amount * Unit * Waste * .a-a{fill:#347362;}.b-a{fill:#fff;} Grams …" at bounding box center [220, 217] width 278 height 324
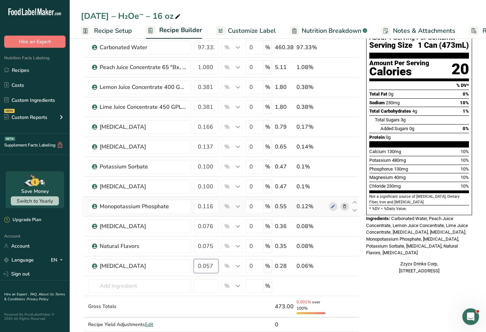
scroll to position [60, 0]
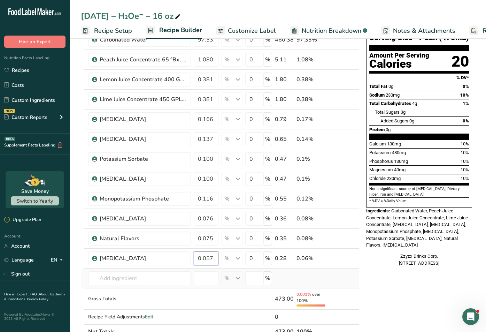
type input "0.057"
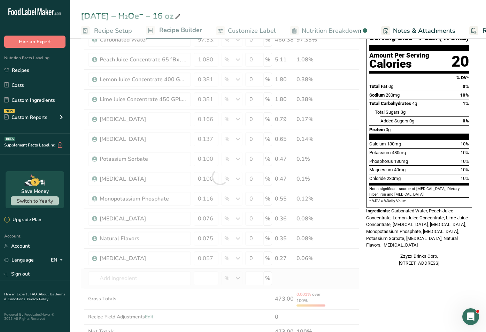
click at [221, 286] on div "Ingredient * Amount * Unit * Waste * .a-a{fill:#347362;}.b-a{fill:#fff;} Grams …" at bounding box center [220, 177] width 278 height 324
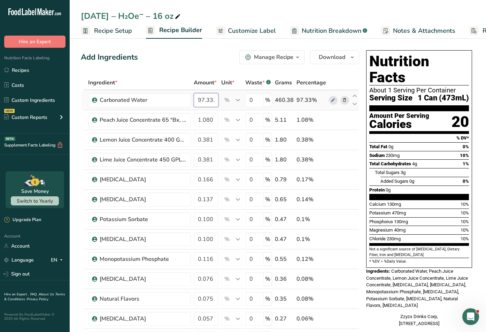
scroll to position [0, 1]
drag, startPoint x: 213, startPoint y: 100, endPoint x: 227, endPoint y: 101, distance: 14.3
click at [227, 101] on tr "Carbonated Water 97.332 % Weight Units g kg mg See more Volume Units l Volume u…" at bounding box center [220, 100] width 278 height 20
type input "97.331"
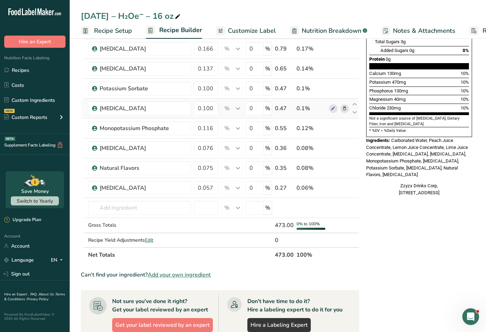
scroll to position [208, 0]
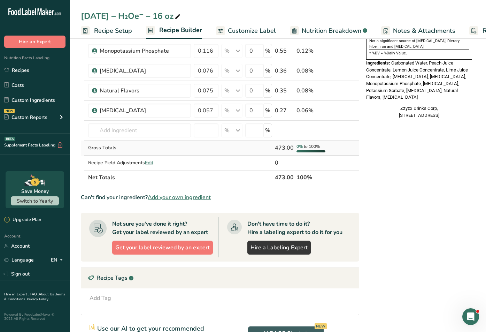
click at [228, 153] on div "Ingredient * Amount * Unit * Waste * .a-a{fill:#347362;}.b-a{fill:#fff;} Grams …" at bounding box center [220, 25] width 278 height 317
